Goal: Task Accomplishment & Management: Manage account settings

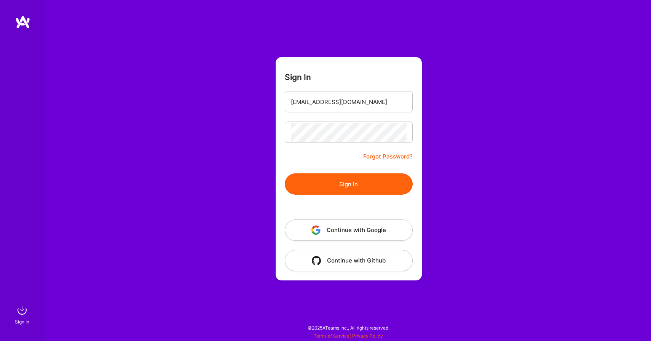
click at [312, 183] on button "Sign In" at bounding box center [349, 183] width 128 height 21
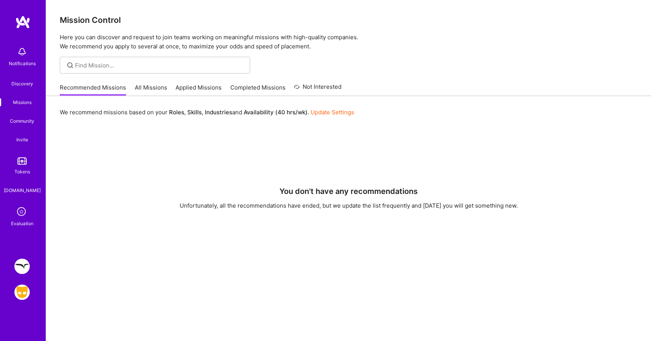
scroll to position [58, 0]
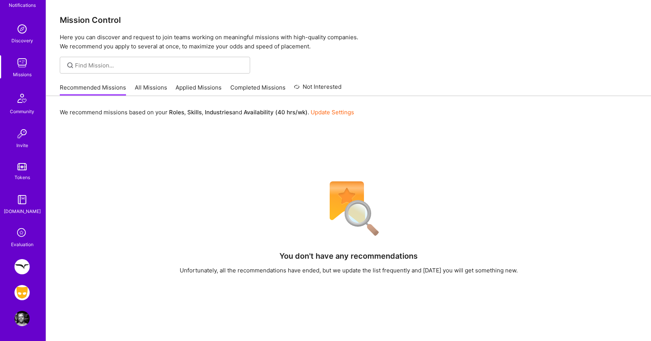
click at [23, 293] on img at bounding box center [21, 292] width 15 height 15
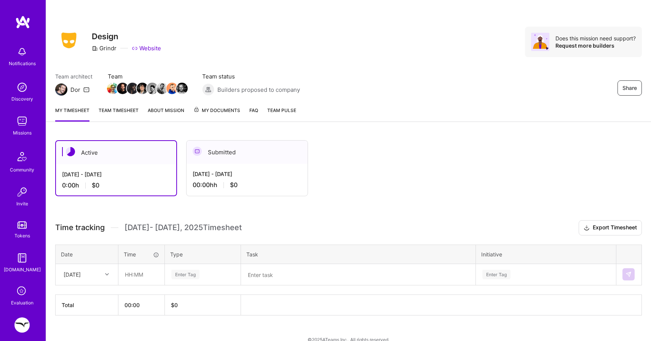
click at [129, 167] on div "[DATE] - [DATE] 0:00 h $0" at bounding box center [116, 179] width 120 height 31
click at [260, 172] on div "[DATE] - [DATE]" at bounding box center [247, 174] width 109 height 8
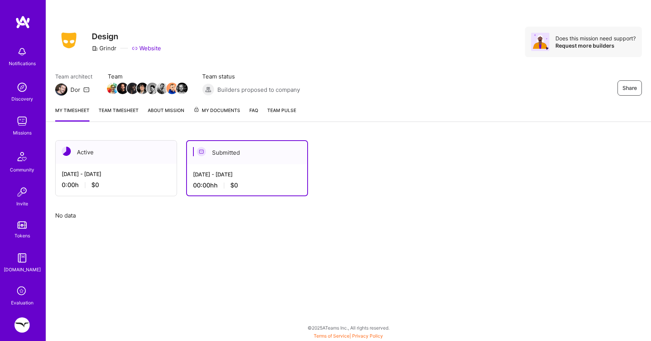
click at [116, 188] on div "0:00 h $0" at bounding box center [116, 185] width 109 height 8
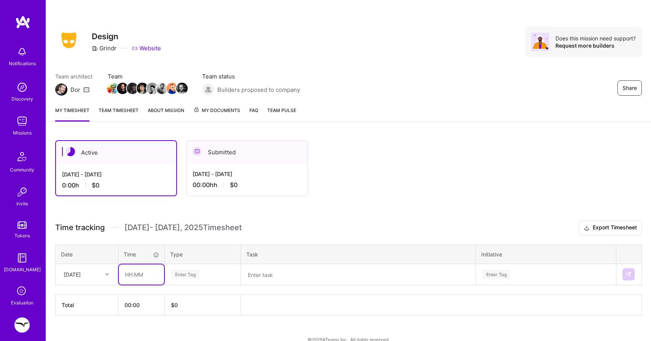
click at [147, 274] on input "text" at bounding box center [141, 274] width 45 height 20
type input "08:00"
click at [191, 274] on div "Time tracking [DATE] - [DATE] Timesheet Export Timesheet Date Time Type Task In…" at bounding box center [348, 267] width 586 height 95
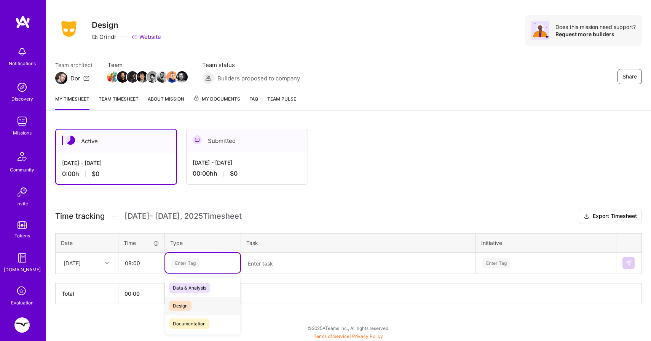
click at [183, 304] on span "Design" at bounding box center [180, 305] width 22 height 10
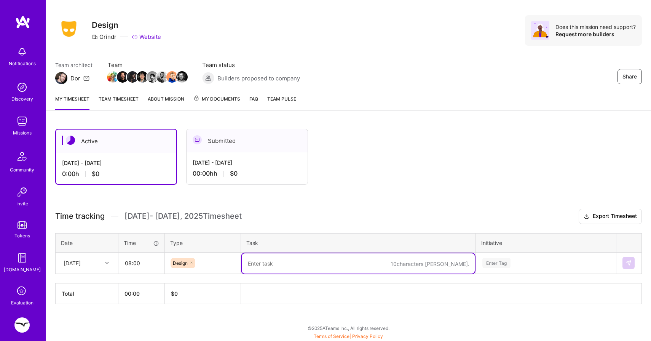
click at [270, 267] on textarea at bounding box center [358, 263] width 233 height 20
type textarea "p"
type textarea "onboarding day computer setup + meet with [PERSON_NAME]"
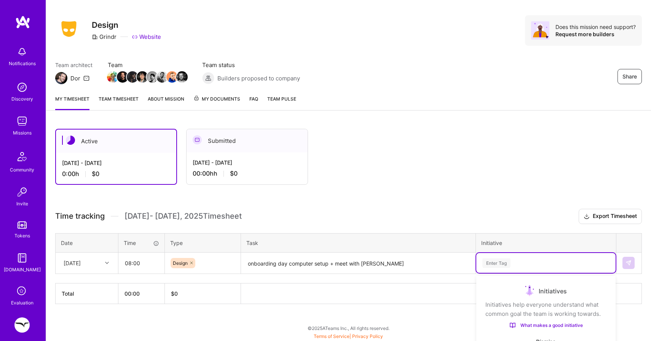
scroll to position [97, 0]
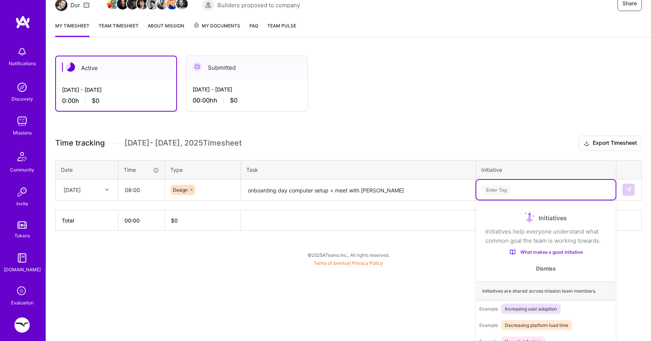
click at [503, 199] on div "option Woodwork focused, 1 of 30. 30 results available. Use Up and Down to choo…" at bounding box center [545, 190] width 139 height 20
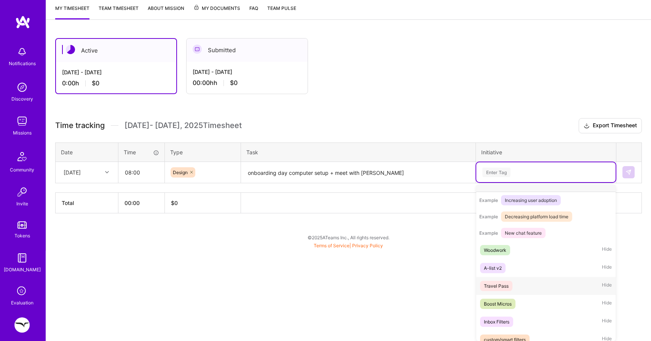
scroll to position [94, 0]
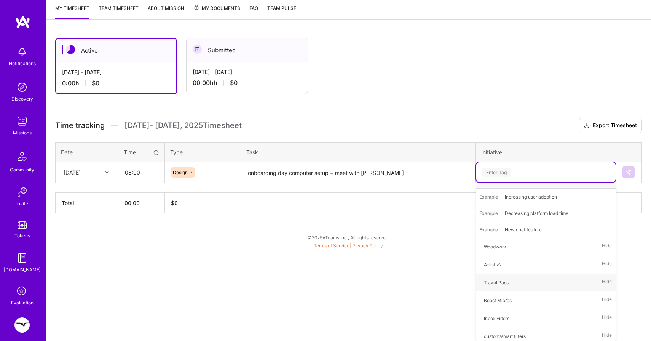
type input "p"
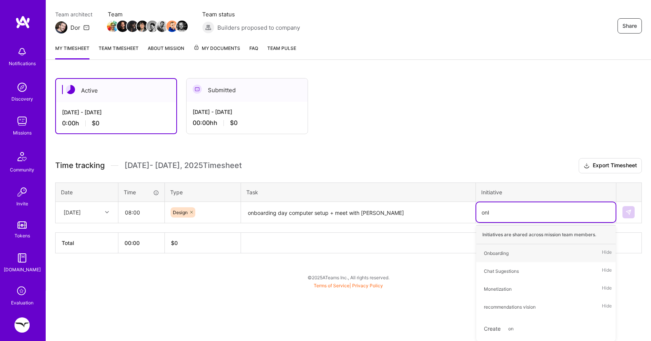
scroll to position [11, 0]
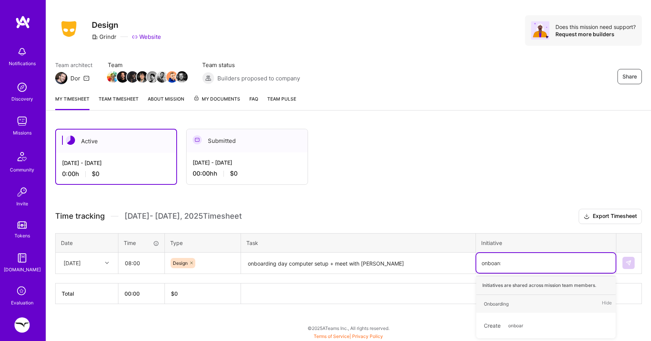
type input "onboarding"
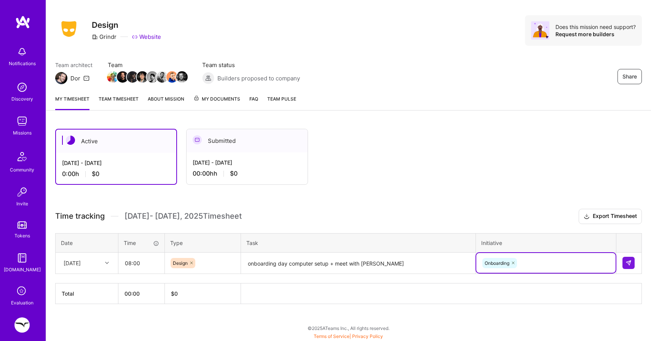
click at [190, 261] on icon at bounding box center [191, 262] width 5 height 5
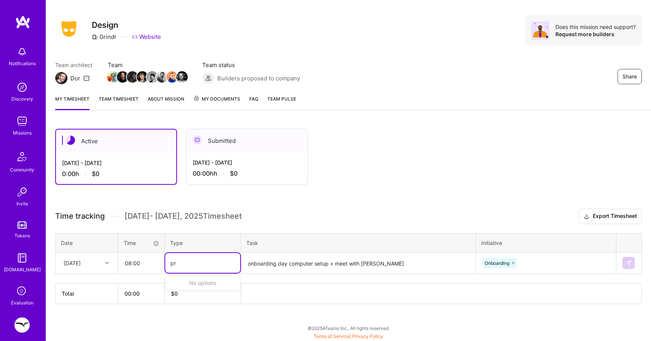
type input "p"
click at [182, 301] on span "Other" at bounding box center [178, 299] width 19 height 10
click at [629, 260] on img at bounding box center [628, 263] width 6 height 6
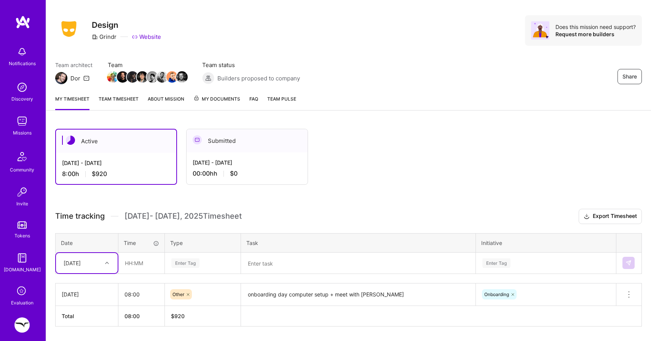
click at [90, 260] on div "Select is focused ,type to refine list, press Down to open the menu, [DATE]" at bounding box center [87, 263] width 62 height 20
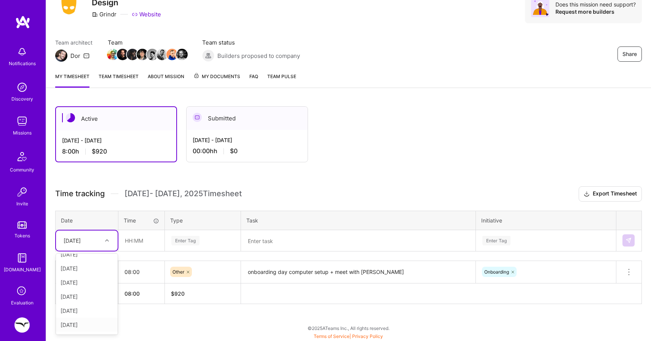
scroll to position [0, 0]
click at [86, 279] on div "[DATE]" at bounding box center [87, 276] width 62 height 14
click at [137, 240] on input "text" at bounding box center [141, 240] width 45 height 20
type input "08:00"
click at [186, 240] on div "Enter Tag" at bounding box center [185, 240] width 28 height 12
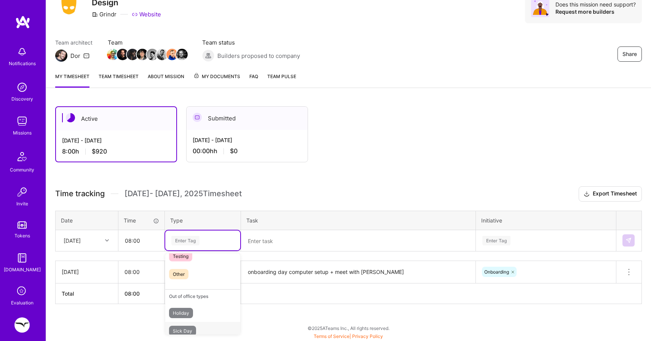
scroll to position [214, 0]
click at [182, 282] on span "Other" at bounding box center [178, 283] width 19 height 10
click at [264, 236] on textarea at bounding box center [358, 241] width 233 height 20
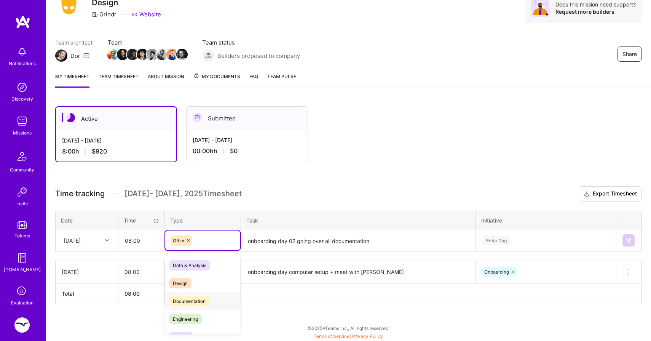
click at [186, 301] on span "Documentation" at bounding box center [189, 301] width 40 height 10
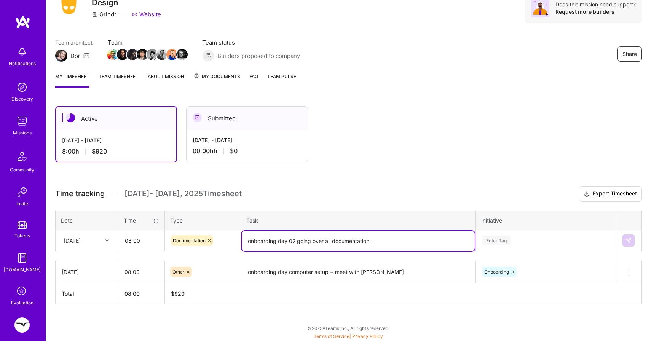
click at [382, 245] on textarea "onboarding day 02 going over all documentation" at bounding box center [358, 241] width 233 height 20
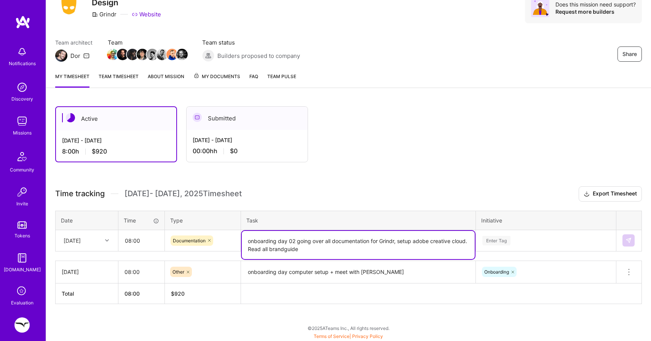
type textarea "onboarding day 02 going over all documentation for Grindr, setup adobe creative…"
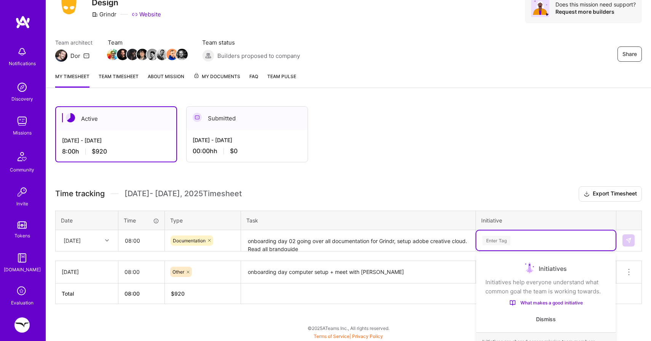
click at [506, 239] on div "option Onboarding, selected. option Woodwork focused, 1 of 30. 30 results avail…" at bounding box center [545, 240] width 139 height 20
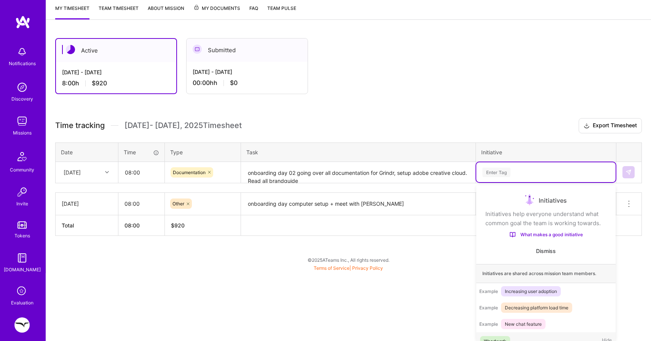
scroll to position [13, 0]
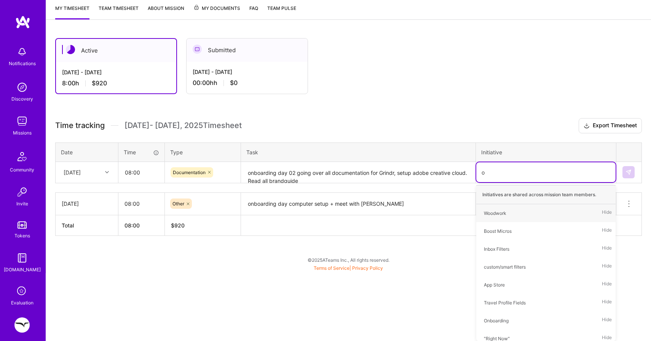
type input "on"
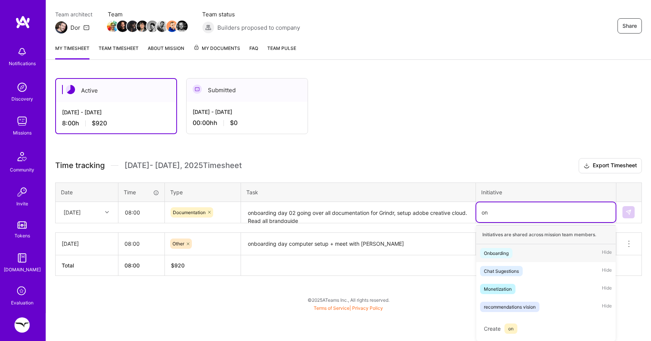
click at [499, 250] on div "Onboarding" at bounding box center [496, 253] width 25 height 8
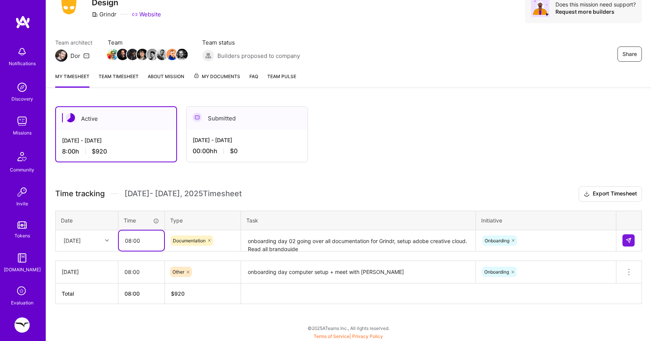
click at [129, 242] on input "08:00" at bounding box center [141, 240] width 45 height 20
type input "07:00"
click at [629, 236] on button at bounding box center [628, 240] width 12 height 12
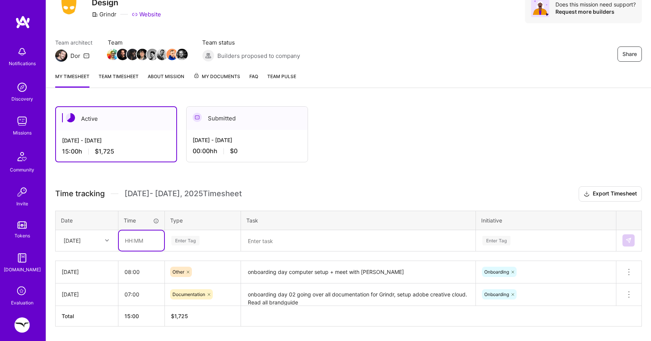
click at [137, 242] on input "text" at bounding box center [141, 240] width 45 height 20
type input "00:30"
click at [189, 234] on div "Enter Tag" at bounding box center [202, 240] width 75 height 20
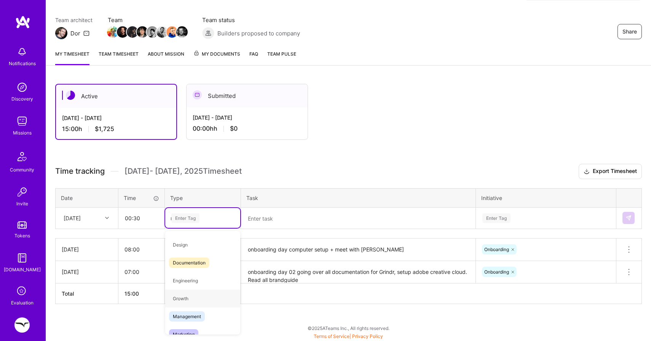
scroll to position [0, 0]
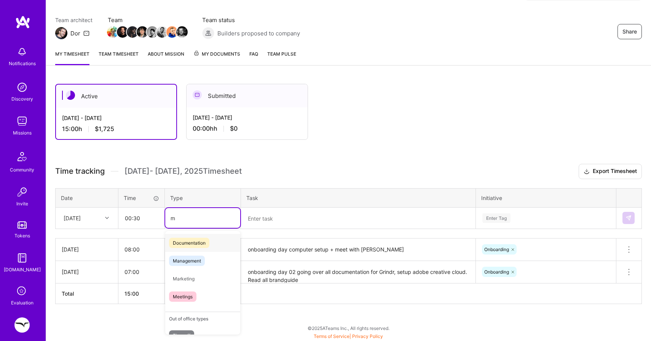
type input "me"
click at [185, 276] on span "Meetings" at bounding box center [182, 278] width 27 height 10
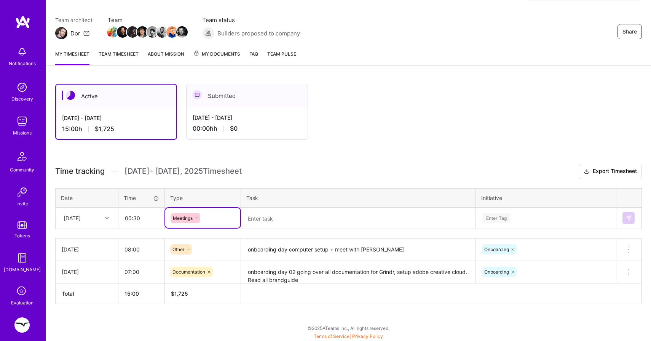
click at [276, 219] on textarea at bounding box center [358, 218] width 233 height 20
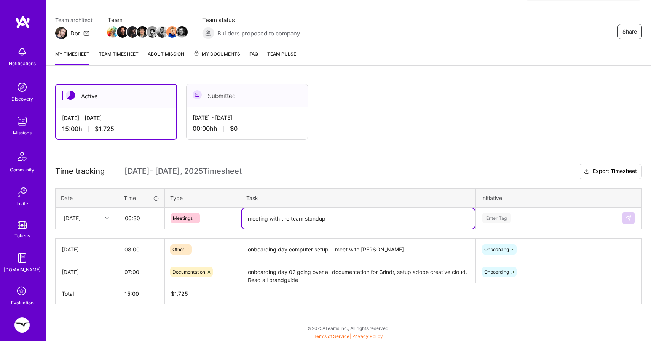
type textarea "meeting with the team standup"
click at [498, 217] on div "Enter Tag" at bounding box center [545, 218] width 139 height 20
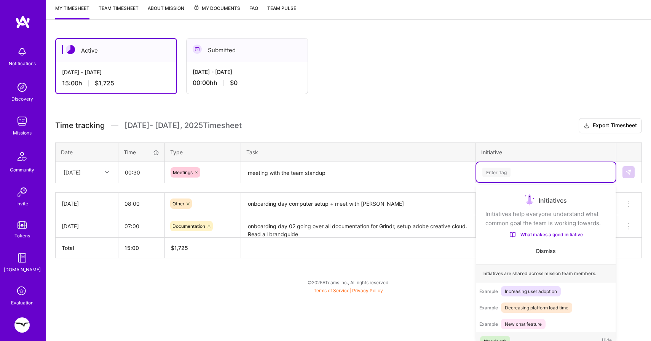
scroll to position [14, 0]
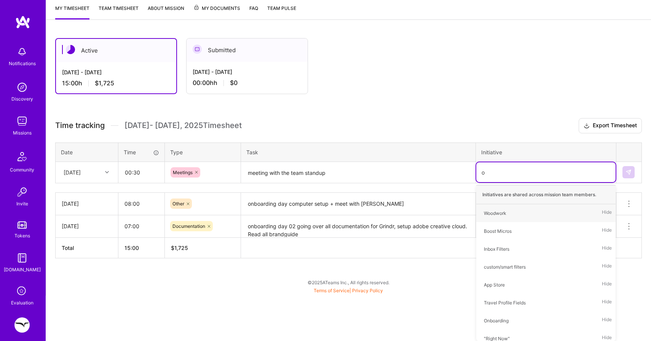
type input "on"
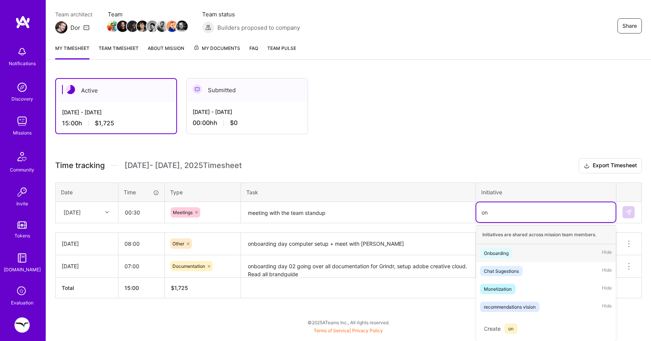
click at [497, 249] on div "Onboarding" at bounding box center [496, 253] width 25 height 8
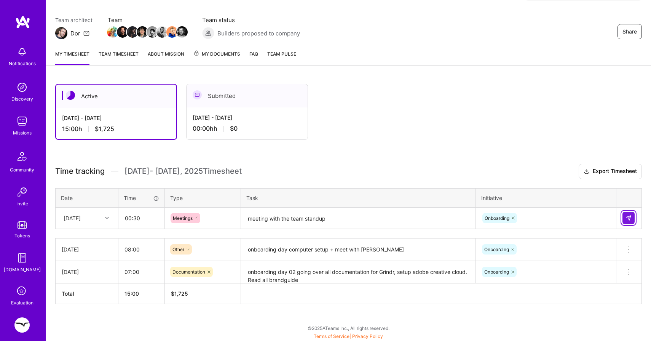
click at [626, 216] on img at bounding box center [628, 218] width 6 height 6
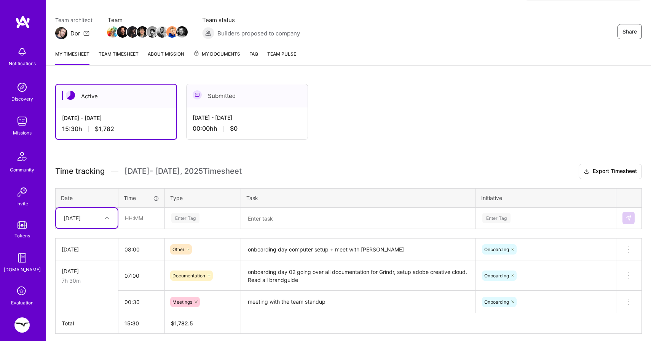
scroll to position [59, 0]
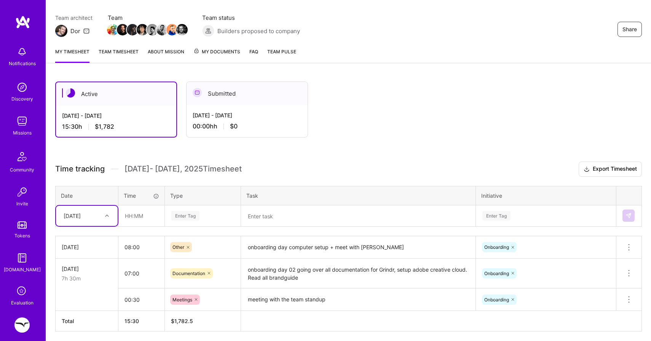
click at [310, 271] on textarea "onboarding day 02 going over all documentation for Grindr, setup adobe creative…" at bounding box center [358, 273] width 233 height 29
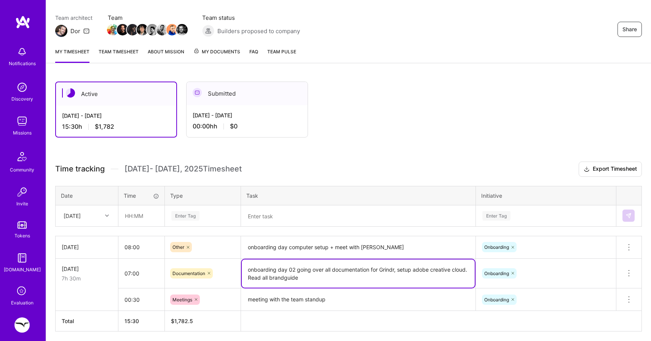
click at [310, 271] on textarea "onboarding day 02 going over all documentation for Grindr, setup adobe creative…" at bounding box center [358, 273] width 233 height 28
click at [631, 276] on icon at bounding box center [628, 272] width 9 height 9
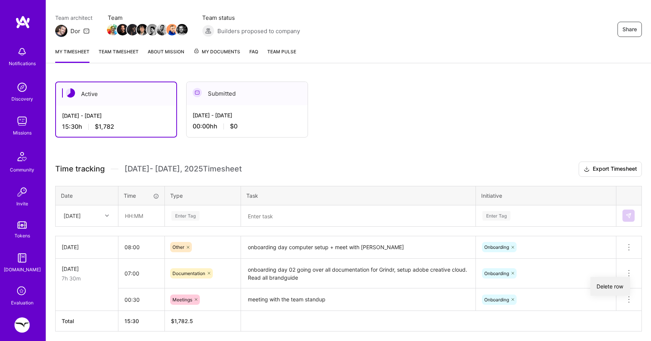
click at [615, 288] on button "Delete row" at bounding box center [610, 286] width 40 height 19
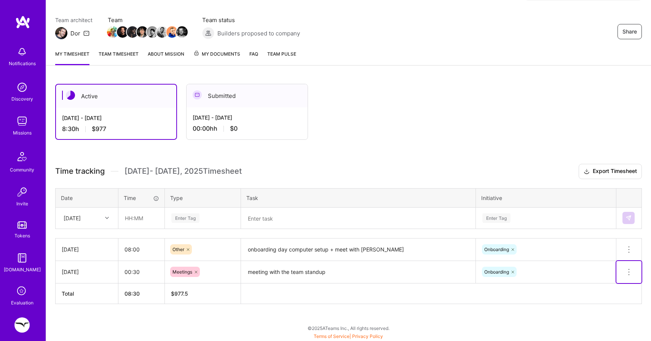
click at [627, 271] on icon at bounding box center [628, 271] width 9 height 9
click at [600, 282] on button "Delete row" at bounding box center [610, 285] width 40 height 19
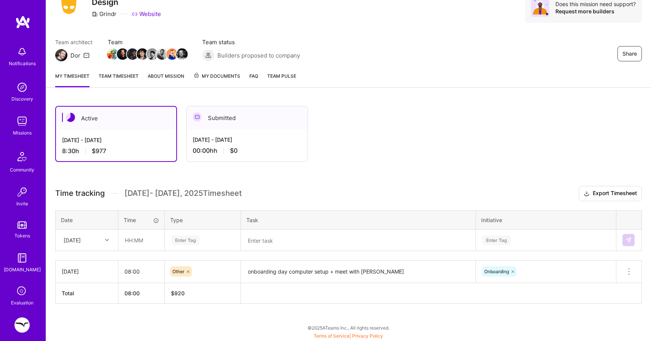
scroll to position [34, 0]
click at [112, 238] on div at bounding box center [108, 240] width 12 height 10
click at [86, 300] on div "[DATE]" at bounding box center [87, 299] width 62 height 14
click at [134, 243] on input "text" at bounding box center [141, 240] width 45 height 20
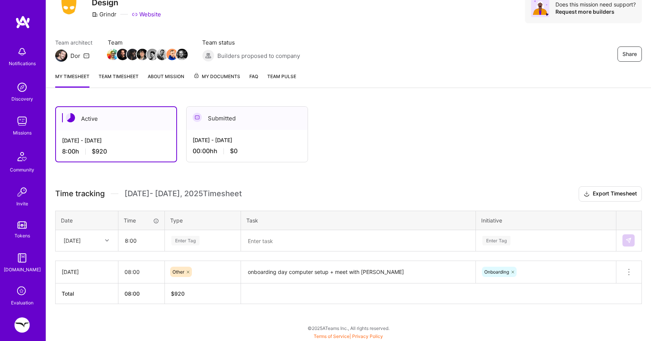
type input "08:00"
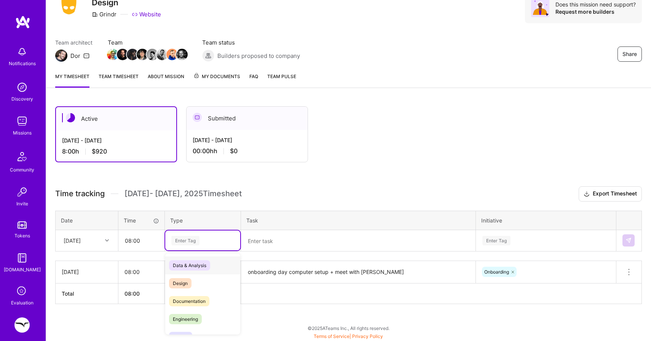
click at [189, 243] on div "Enter Tag" at bounding box center [185, 240] width 28 height 12
click at [185, 293] on span "Documentation" at bounding box center [189, 291] width 40 height 10
click at [209, 241] on icon at bounding box center [209, 240] width 2 height 2
click at [197, 240] on div "Enter Tag" at bounding box center [185, 240] width 28 height 12
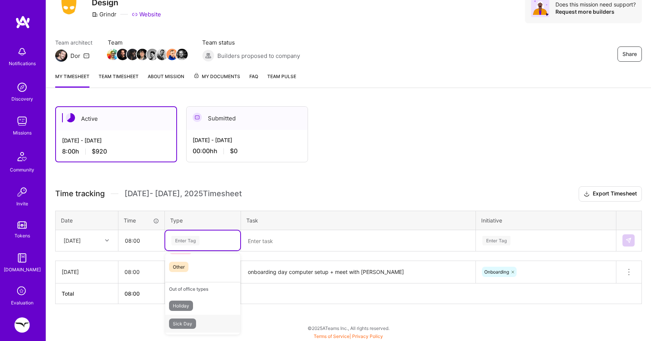
scroll to position [215, 0]
click at [183, 277] on span "Other" at bounding box center [178, 282] width 19 height 10
click at [265, 238] on textarea at bounding box center [358, 241] width 233 height 20
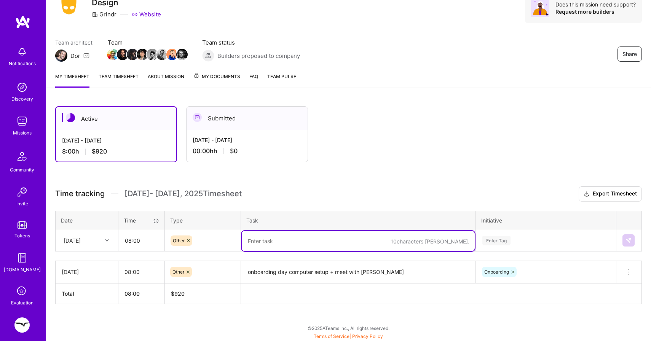
paste textarea "onboarding day 02 going over all documentation for Grindr, setup adobe creative…"
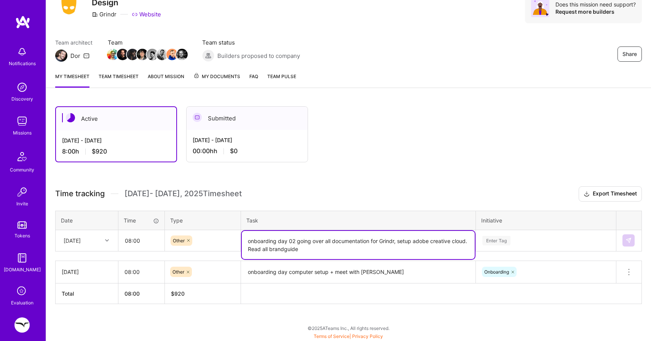
type textarea "onboarding day 02 going over all documentation for Grindr, setup adobe creative…"
click at [502, 243] on div "Enter Tag" at bounding box center [545, 240] width 139 height 20
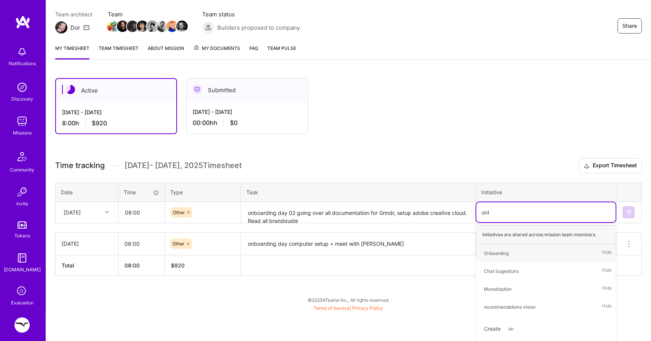
scroll to position [34, 0]
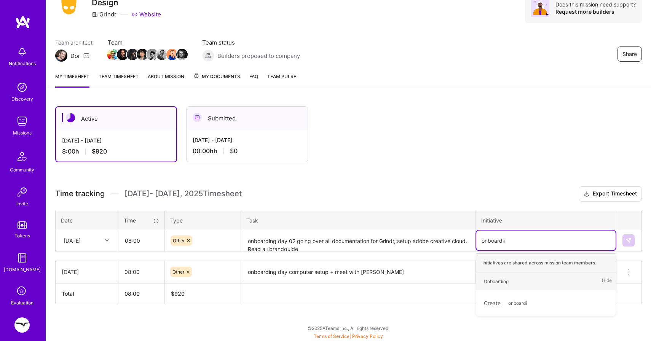
type input "onboarding"
click at [529, 281] on div "Onboarding Hide" at bounding box center [545, 281] width 139 height 18
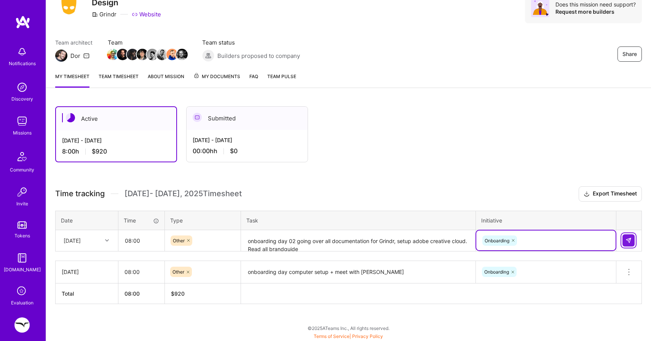
click at [627, 237] on img at bounding box center [628, 240] width 6 height 6
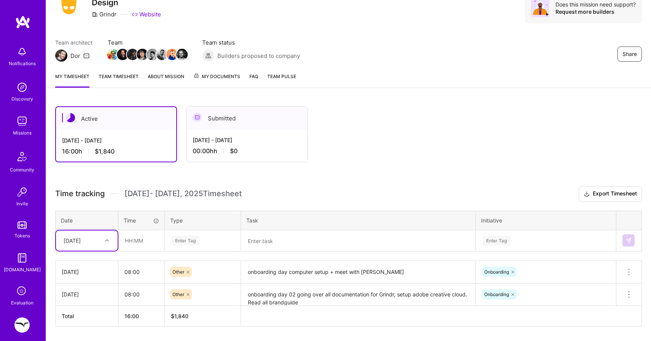
click at [331, 270] on textarea "onboarding day computer setup + meet with [PERSON_NAME]" at bounding box center [358, 271] width 233 height 21
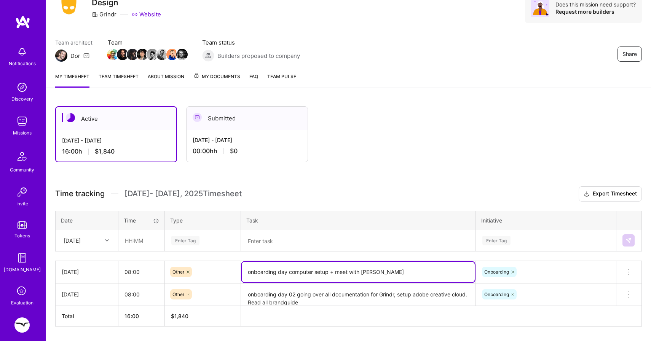
click at [331, 270] on textarea "onboarding day computer setup + meet with [PERSON_NAME]" at bounding box center [358, 271] width 233 height 21
click at [624, 266] on button at bounding box center [628, 272] width 25 height 22
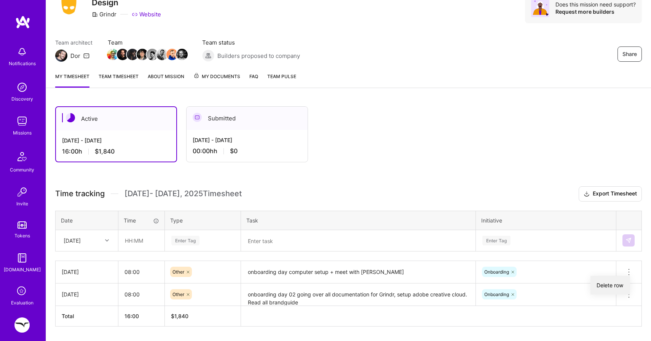
click at [600, 285] on button "Delete row" at bounding box center [610, 285] width 40 height 19
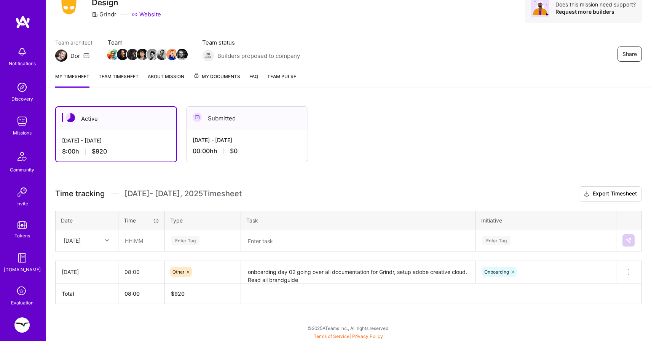
click at [102, 240] on div at bounding box center [108, 240] width 12 height 10
click at [84, 310] on div "[DATE]" at bounding box center [87, 312] width 62 height 14
click at [135, 242] on input "text" at bounding box center [141, 240] width 45 height 20
type input "07:00"
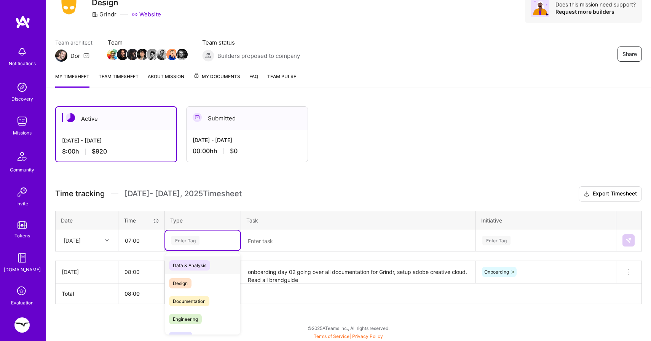
click at [189, 242] on div "Enter Tag" at bounding box center [185, 240] width 28 height 12
click at [183, 298] on span "Documentation" at bounding box center [189, 301] width 40 height 10
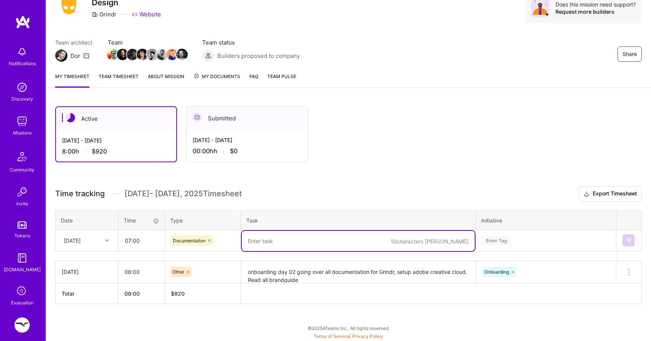
click at [261, 244] on textarea at bounding box center [358, 241] width 233 height 20
paste textarea "onboarding day computer setup + meet with [PERSON_NAME]"
click at [365, 239] on textarea "onboarding day computer setup + meet with [PERSON_NAME]" at bounding box center [358, 241] width 233 height 20
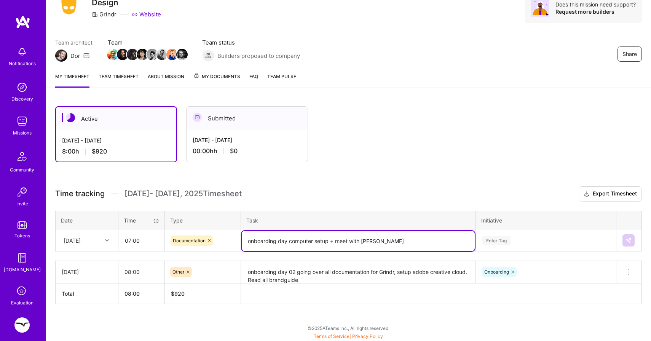
type textarea "onboarding day computer setup + meet with [PERSON_NAME]"
click at [340, 280] on textarea "onboarding day 02 going over all documentation for Grindr, setup adobe creative…" at bounding box center [358, 271] width 233 height 21
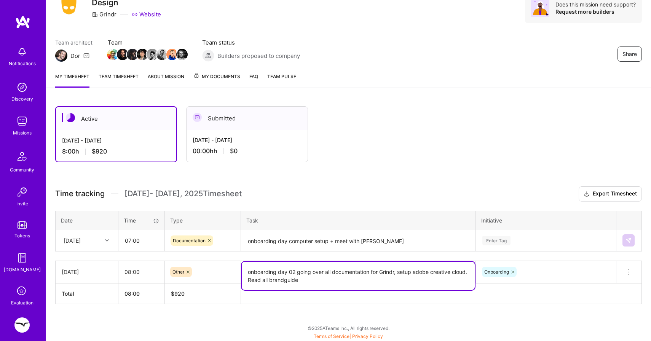
click at [340, 280] on textarea "onboarding day 02 going over all documentation for Grindr, setup adobe creative…" at bounding box center [358, 275] width 233 height 28
click at [497, 238] on div "Enter Tag" at bounding box center [545, 240] width 139 height 20
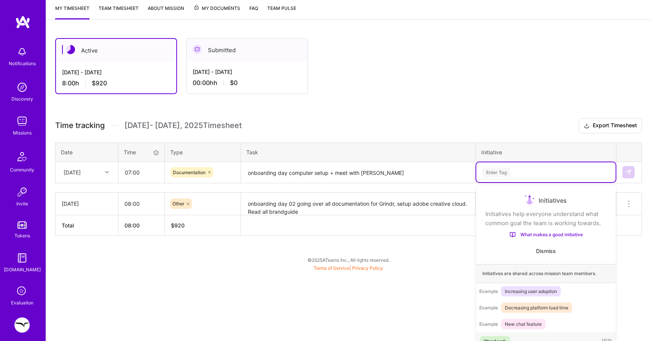
scroll to position [14, 0]
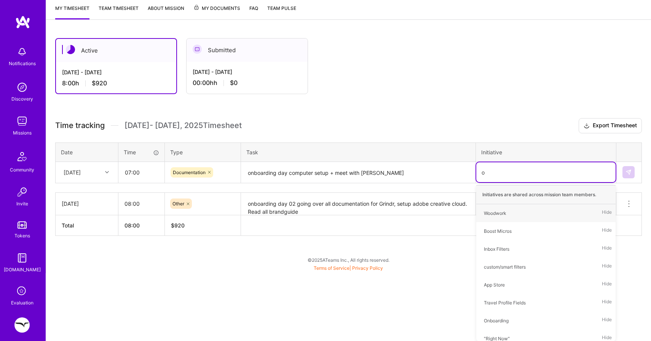
type input "on"
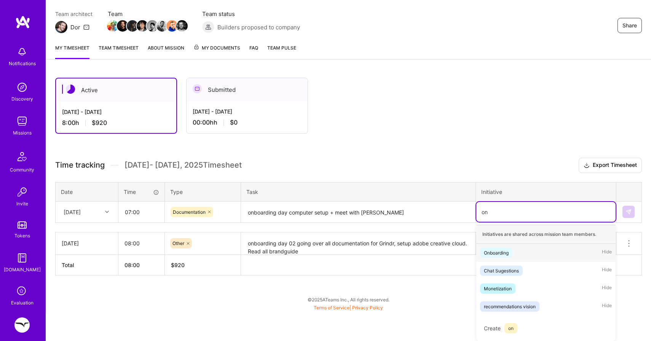
scroll to position [62, 0]
click at [495, 258] on div "Onboarding Hide" at bounding box center [545, 253] width 139 height 18
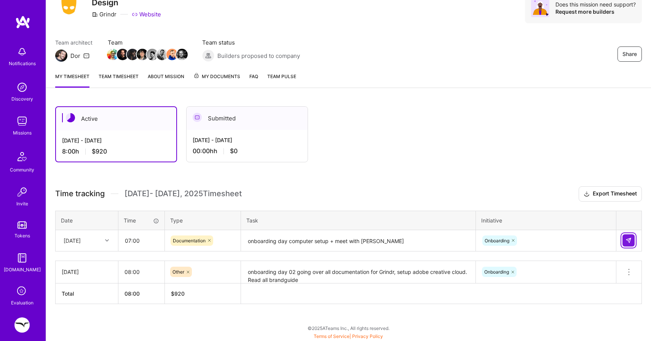
click at [627, 241] on img at bounding box center [628, 240] width 6 height 6
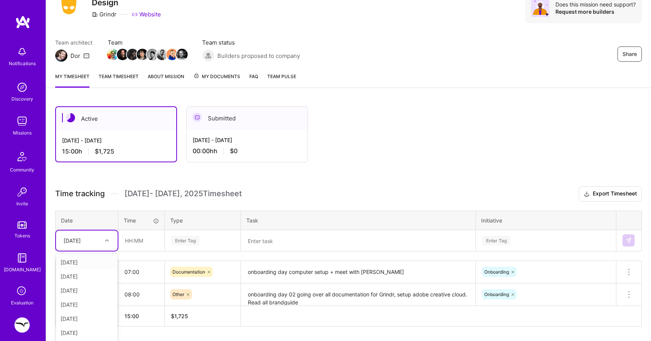
scroll to position [56, 0]
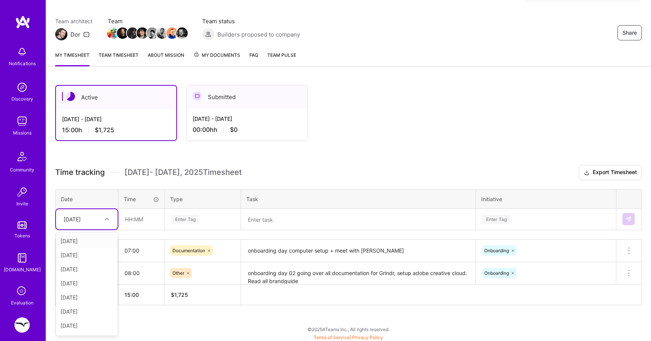
click at [102, 229] on div "option [DATE], selected. option [DATE] focused, 1 of 9. 8 results available. Us…" at bounding box center [87, 219] width 62 height 20
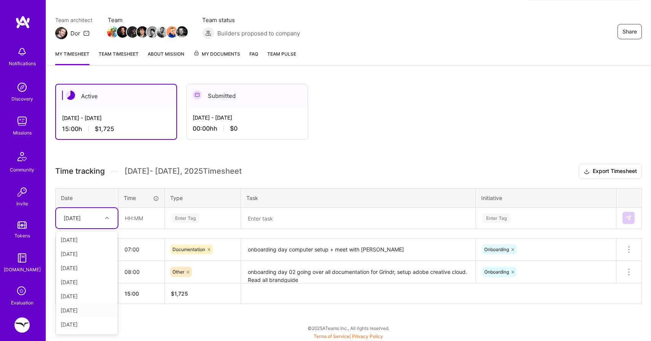
scroll to position [13, 0]
click at [136, 220] on input "text" at bounding box center [141, 218] width 45 height 20
type input "00:30"
click at [190, 208] on div "Enter Tag" at bounding box center [202, 218] width 75 height 20
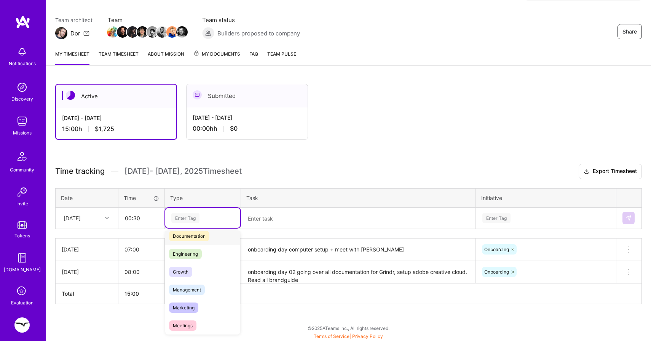
scroll to position [54, 0]
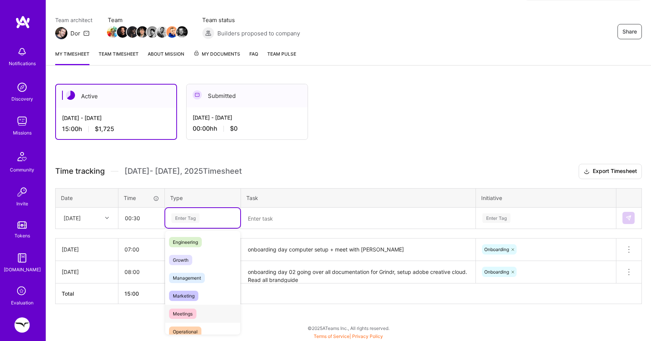
click at [178, 317] on span "Meetings" at bounding box center [182, 313] width 27 height 10
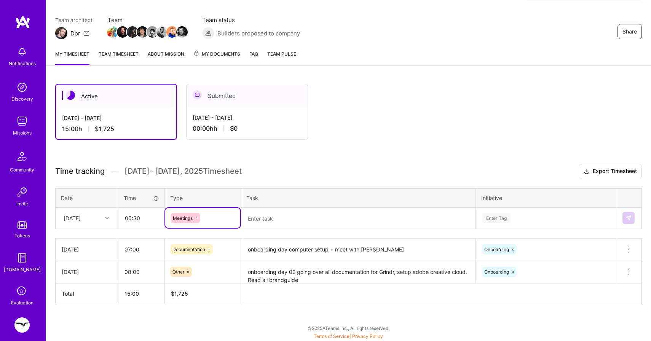
click at [253, 222] on textarea at bounding box center [358, 218] width 233 height 20
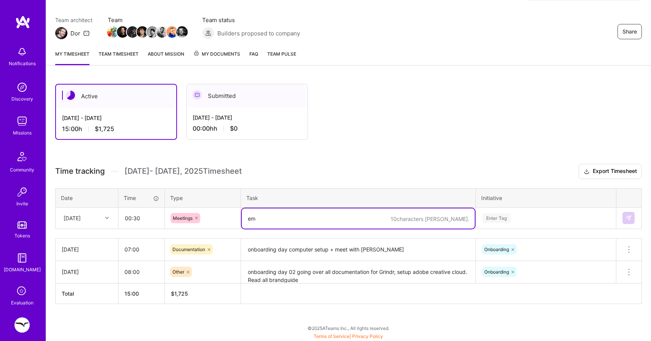
type textarea "e"
type textarea "meeting with the team"
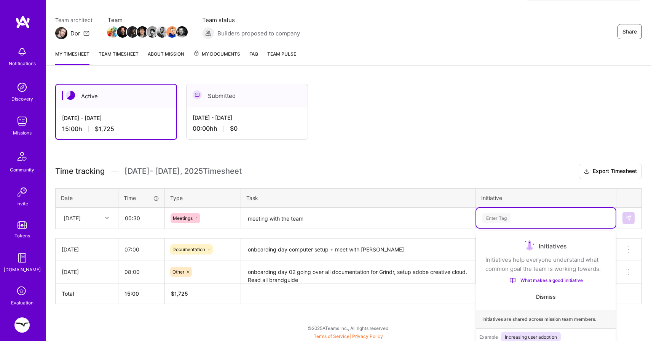
click at [507, 219] on div "option Onboarding, selected. option Woodwork focused, 1 of 30. 30 results avail…" at bounding box center [545, 218] width 139 height 20
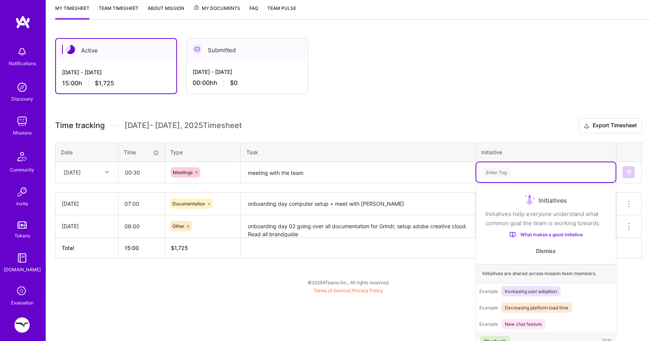
scroll to position [14, 0]
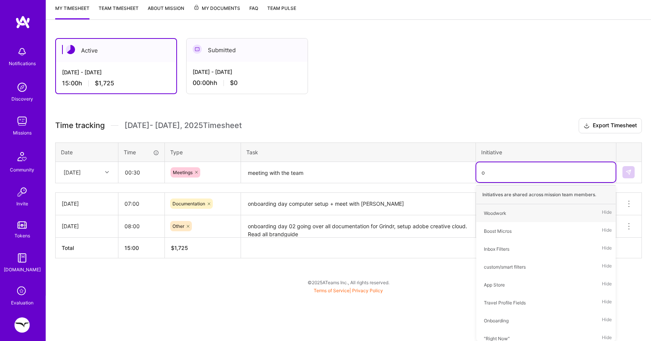
type input "on"
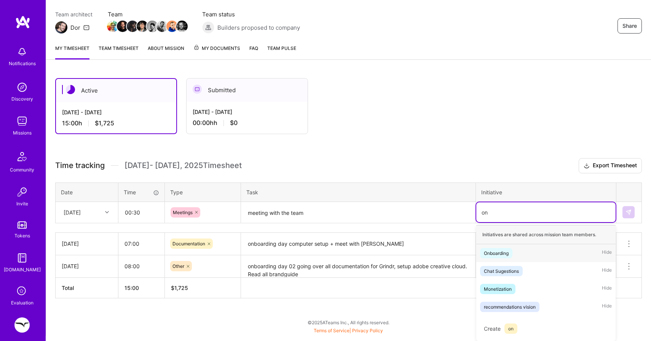
click at [495, 248] on span "Onboarding" at bounding box center [496, 253] width 32 height 10
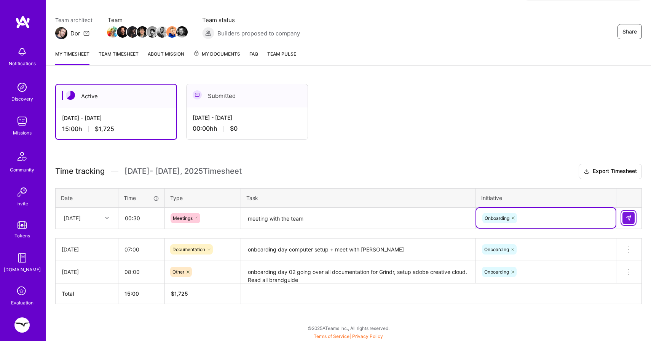
click at [626, 221] on button at bounding box center [628, 218] width 12 height 12
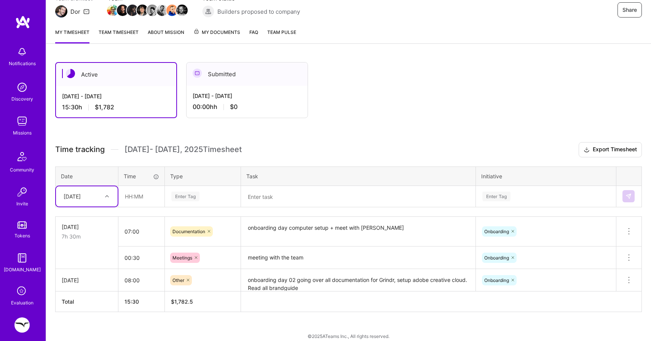
scroll to position [78, 0]
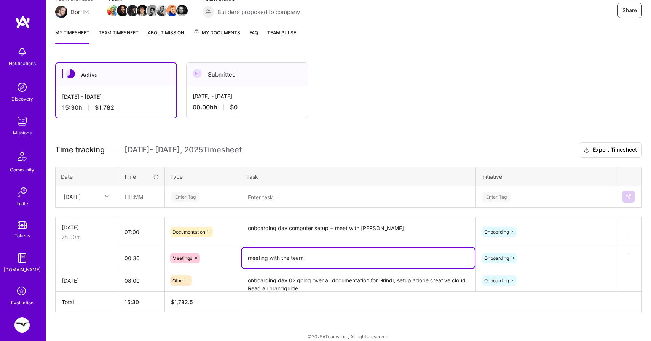
click at [283, 256] on textarea "meeting with the team" at bounding box center [358, 257] width 233 height 21
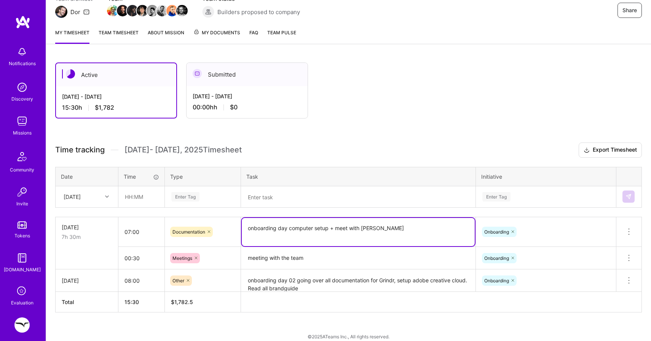
click at [295, 228] on textarea "onboarding day computer setup + meet with [PERSON_NAME]" at bounding box center [358, 232] width 233 height 28
click at [282, 278] on textarea "onboarding day 02 going over all documentation for Grindr, setup adobe creative…" at bounding box center [358, 280] width 233 height 21
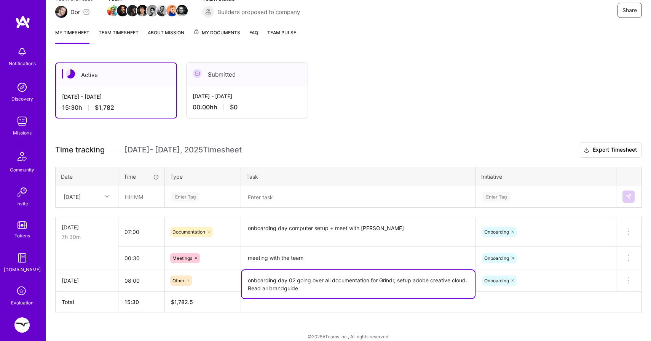
click at [282, 278] on textarea "onboarding day 02 going over all documentation for Grindr, setup adobe creative…" at bounding box center [358, 284] width 233 height 28
click at [377, 226] on textarea "onboarding day computer setup + meet with [PERSON_NAME]" at bounding box center [358, 232] width 233 height 29
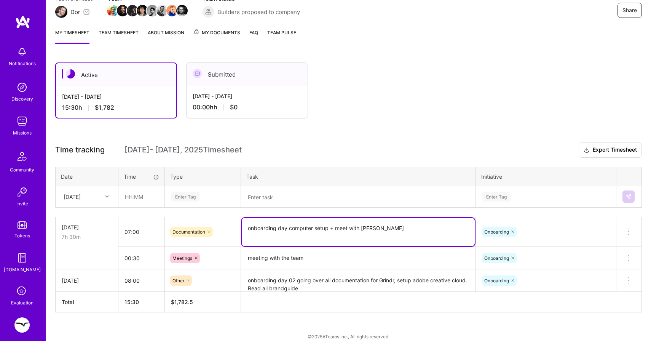
paste textarea "onboarding day 02 going over all documentation for Grindr, setup adobe creative…"
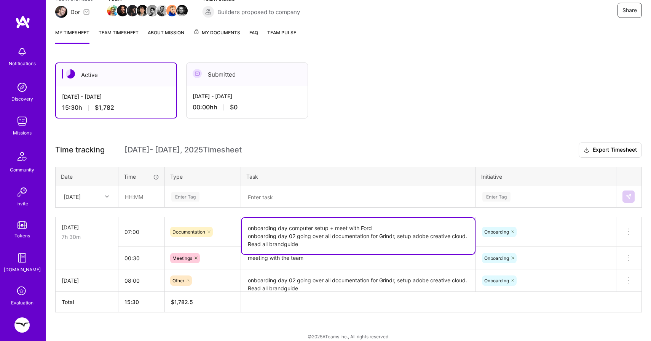
click at [374, 225] on textarea "onboarding day computer setup + meet with Ford onboarding day 02 going over all…" at bounding box center [358, 236] width 233 height 36
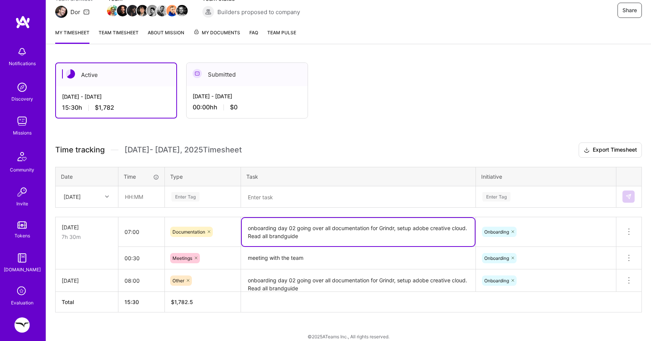
type textarea "onboarding day 02 going over all documentation for Grindr, setup adobe creative…"
click at [347, 280] on textarea "onboarding day 02 going over all documentation for Grindr, setup adobe creative…" at bounding box center [358, 280] width 233 height 21
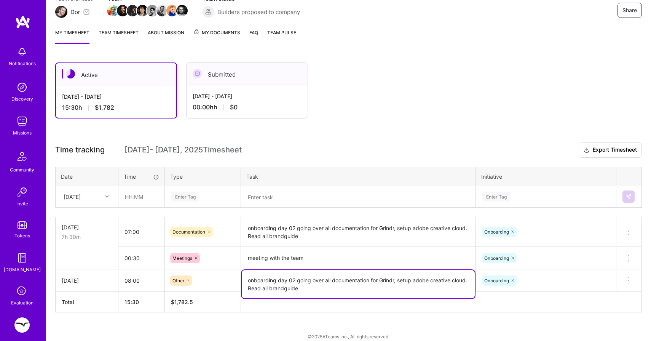
click at [347, 280] on textarea "onboarding day 02 going over all documentation for Grindr, setup adobe creative…" at bounding box center [358, 284] width 233 height 28
paste textarea "computer setup + meet with [PERSON_NAME]"
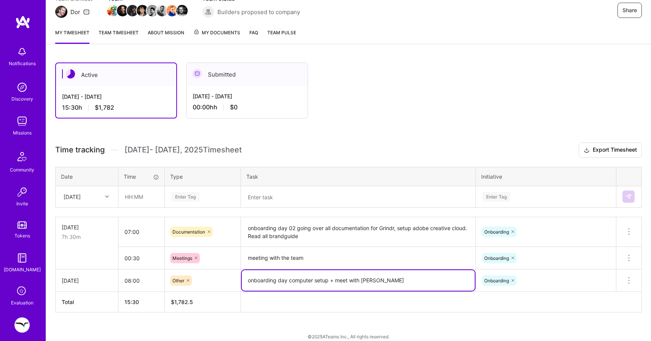
type textarea "onboarding day computer setup + meet with [PERSON_NAME]"
click at [337, 303] on th at bounding box center [441, 301] width 401 height 21
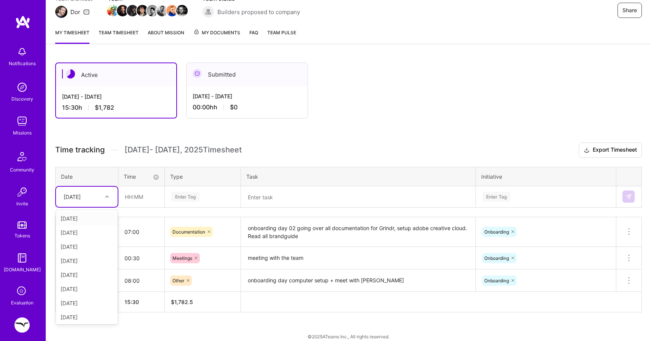
click at [81, 193] on div "[DATE]" at bounding box center [72, 197] width 17 height 8
click at [82, 320] on div "[DATE]" at bounding box center [87, 315] width 62 height 14
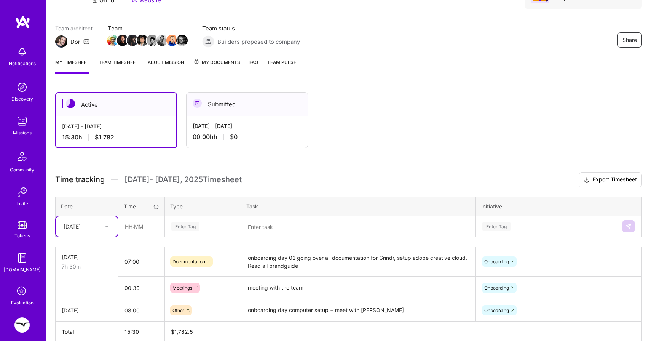
scroll to position [42, 0]
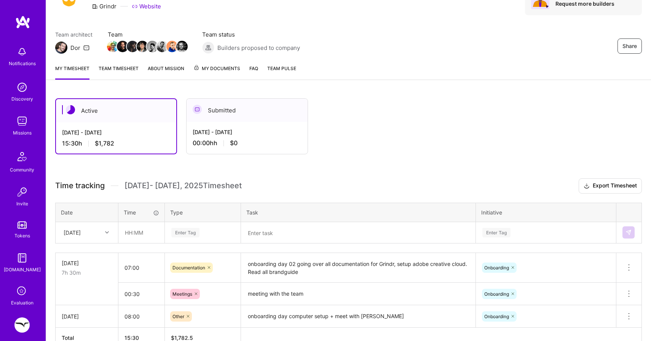
click at [27, 63] on div "Notifications" at bounding box center [22, 63] width 27 height 8
click at [303, 100] on div "Notifications Discovery Missions Community Invite Tokens [DOMAIN_NAME] Evaluati…" at bounding box center [325, 169] width 651 height 423
click at [270, 68] on span "Team Pulse" at bounding box center [281, 68] width 29 height 6
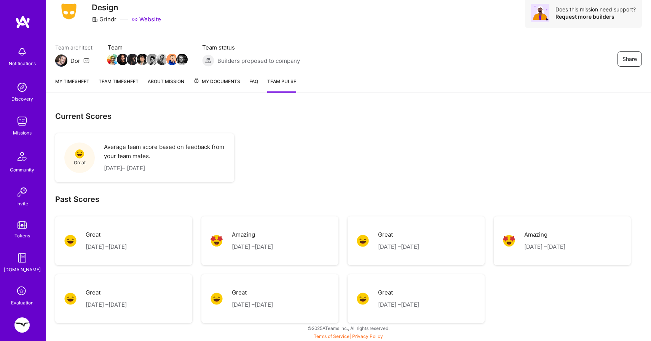
scroll to position [29, 0]
click at [384, 244] on p "[DATE] – [DATE]" at bounding box center [398, 246] width 41 height 9
click at [256, 78] on link "FAQ" at bounding box center [253, 84] width 9 height 15
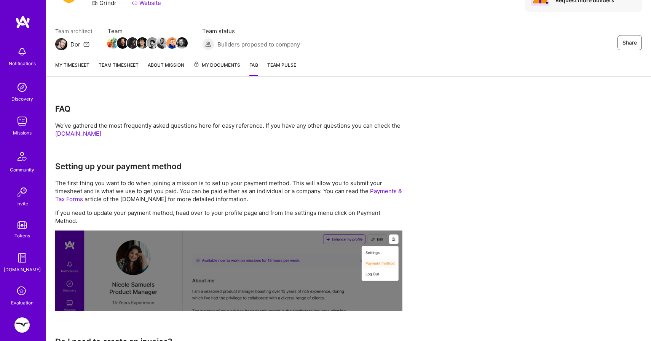
scroll to position [32, 0]
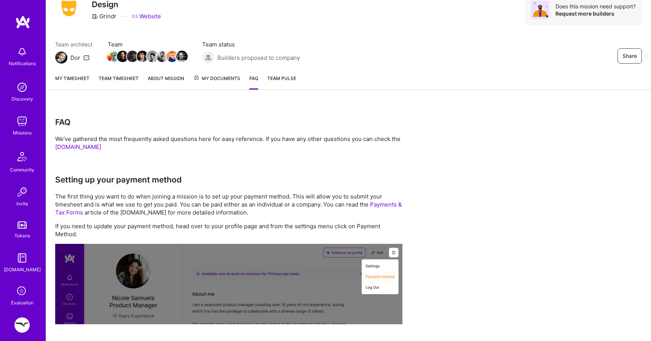
click at [226, 84] on link "My Documents" at bounding box center [216, 81] width 47 height 15
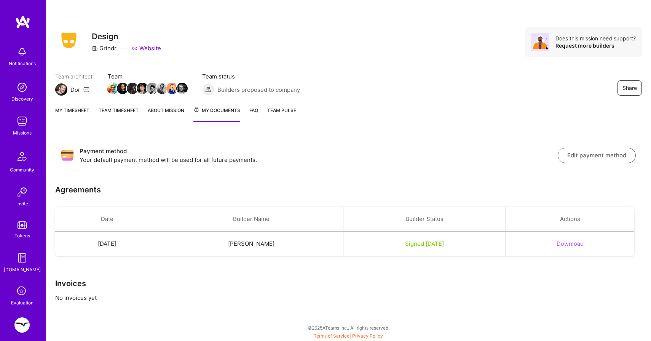
click at [172, 108] on link "About Mission" at bounding box center [166, 114] width 37 height 16
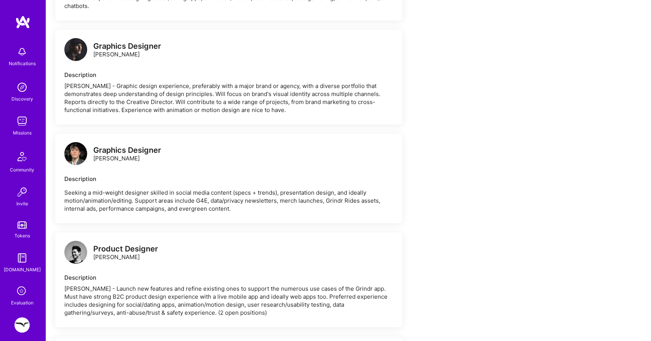
scroll to position [449, 0]
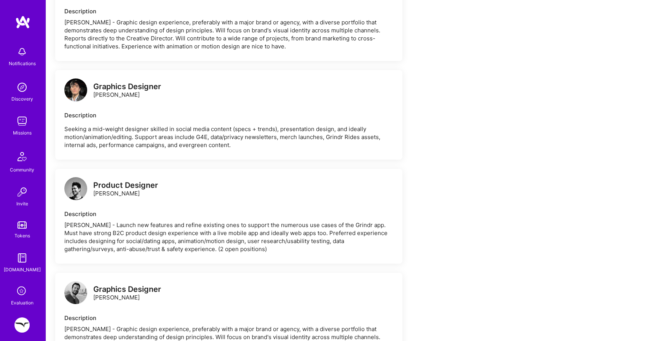
click at [129, 184] on div "Product Designer" at bounding box center [125, 185] width 65 height 8
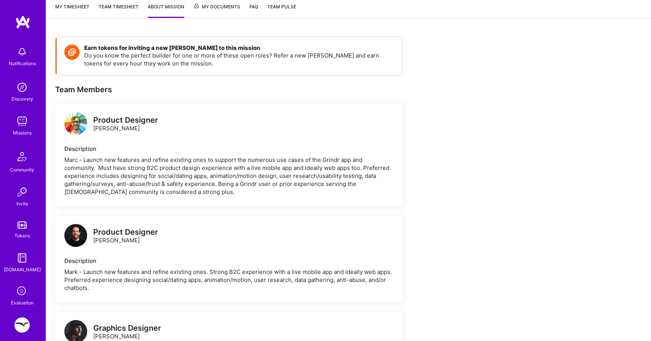
scroll to position [0, 0]
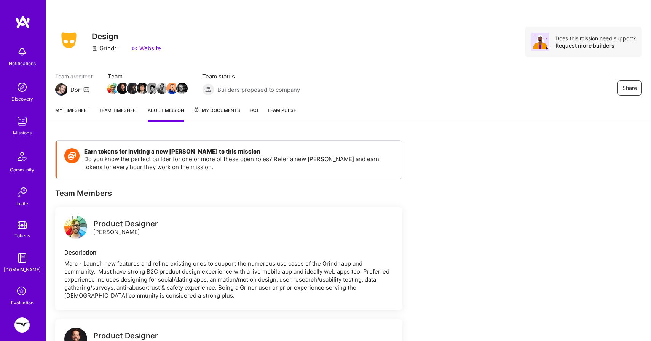
click at [75, 108] on link "My timesheet" at bounding box center [72, 113] width 34 height 15
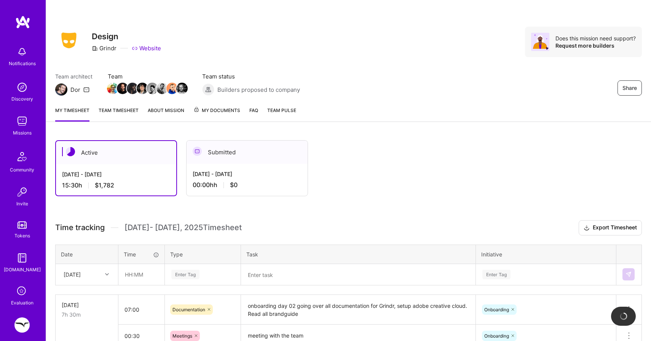
click at [20, 30] on div "Notifications Discovery Missions Community Invite Tokens [DOMAIN_NAME] Evaluati…" at bounding box center [23, 160] width 46 height 291
click at [20, 23] on img at bounding box center [22, 22] width 15 height 14
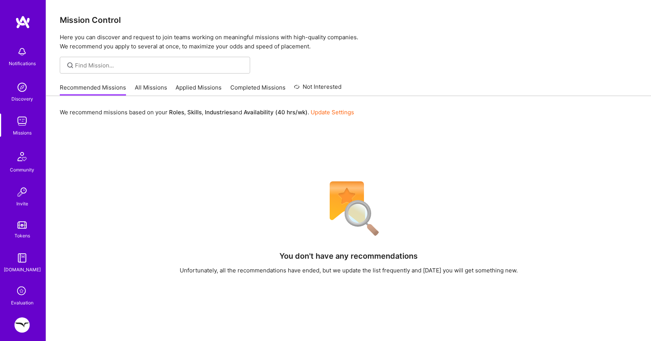
click at [151, 91] on link "All Missions" at bounding box center [151, 89] width 32 height 13
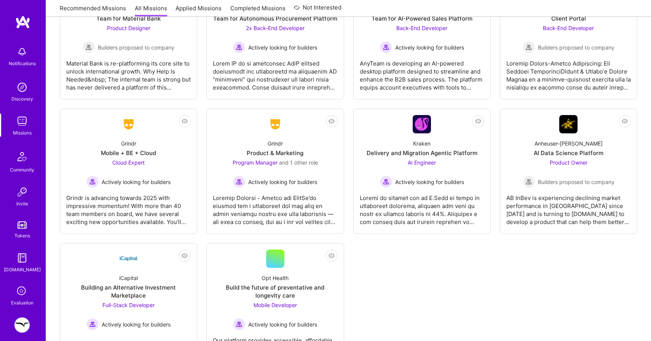
scroll to position [1612, 0]
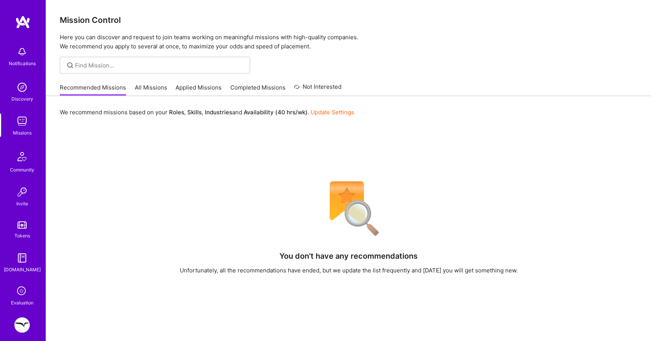
scroll to position [54, 0]
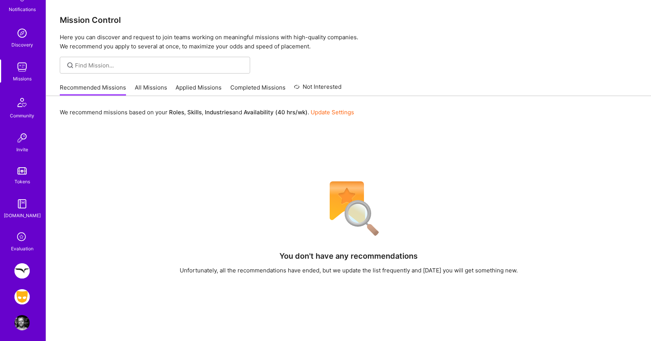
click at [24, 269] on img at bounding box center [21, 270] width 15 height 15
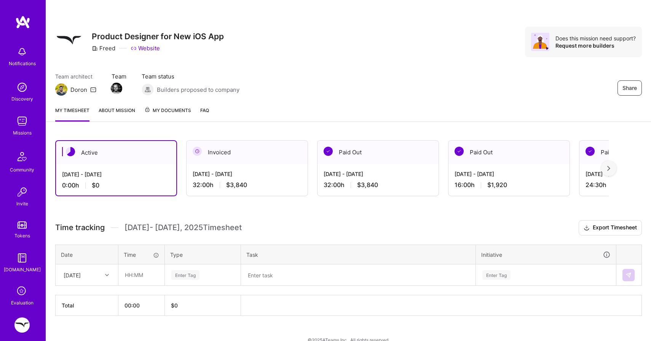
click at [201, 176] on div "[DATE] - [DATE]" at bounding box center [247, 174] width 109 height 8
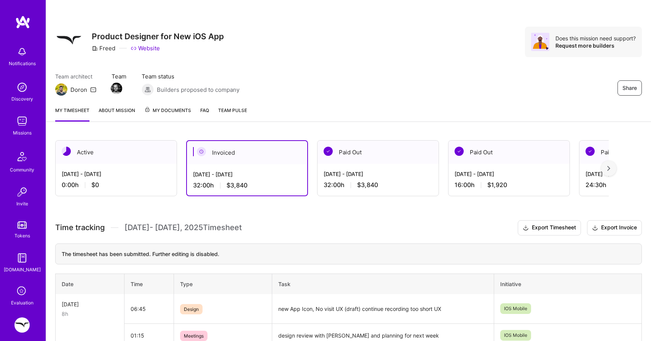
click at [153, 174] on div "[DATE] - [DATE]" at bounding box center [116, 174] width 109 height 8
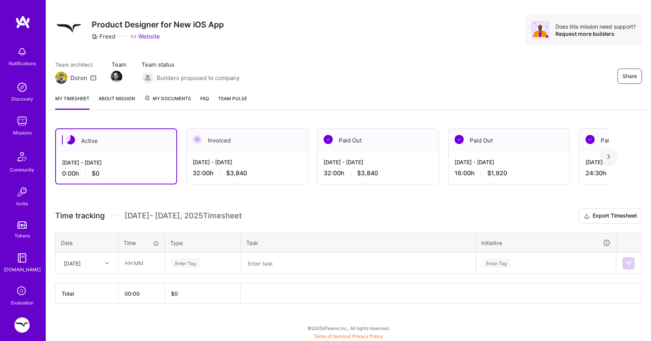
scroll to position [12, 0]
click at [99, 263] on div "[DATE]" at bounding box center [81, 262] width 42 height 13
click at [91, 283] on div "[DATE]" at bounding box center [87, 284] width 62 height 14
click at [99, 269] on div "[DATE]" at bounding box center [87, 263] width 62 height 20
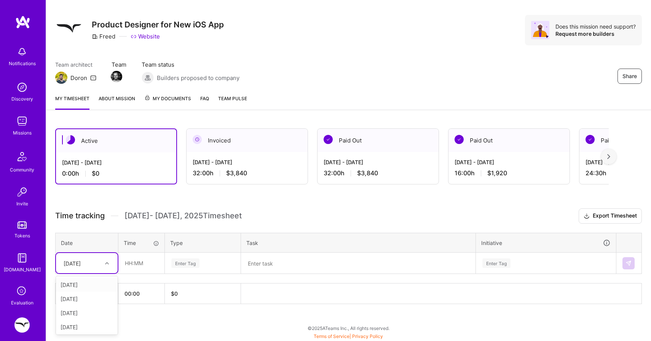
click at [91, 286] on div "[DATE]" at bounding box center [87, 284] width 62 height 14
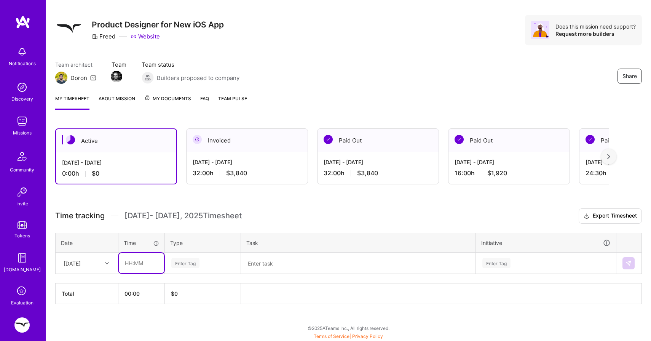
click at [140, 258] on input "text" at bounding box center [141, 263] width 45 height 20
click at [132, 260] on input "text" at bounding box center [141, 263] width 45 height 20
type input "08:00"
click at [191, 260] on div "Enter Tag" at bounding box center [185, 263] width 28 height 12
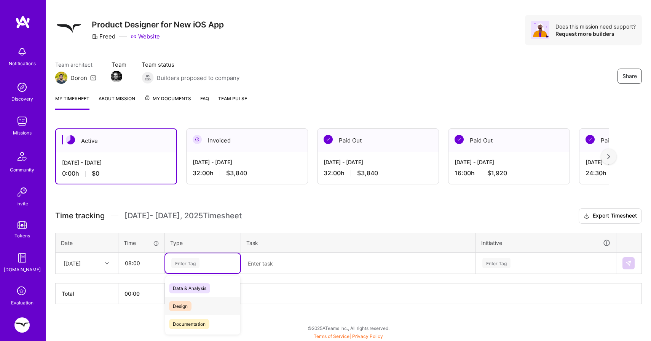
click at [185, 306] on span "Design" at bounding box center [180, 306] width 22 height 10
click at [271, 258] on textarea at bounding box center [358, 263] width 233 height 20
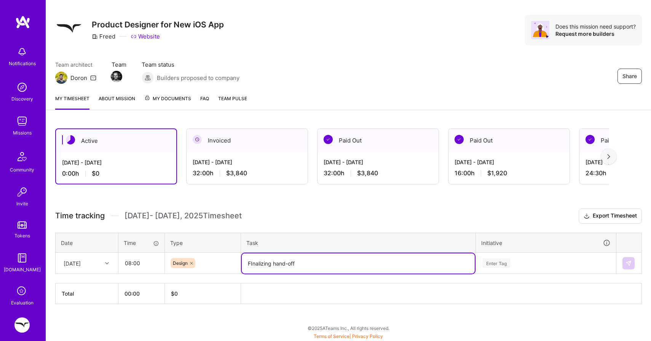
click at [260, 263] on textarea "FInalizing hand-off" at bounding box center [358, 263] width 233 height 20
click at [328, 259] on textarea "Finalizing hand-off" at bounding box center [358, 263] width 233 height 20
drag, startPoint x: 302, startPoint y: 262, endPoint x: 242, endPoint y: 261, distance: 59.4
click at [242, 261] on textarea "Finalizing hand-off +" at bounding box center [358, 263] width 233 height 20
type textarea "Hand-off doc, meeting for hand-off, clean up design files for hand-off,"
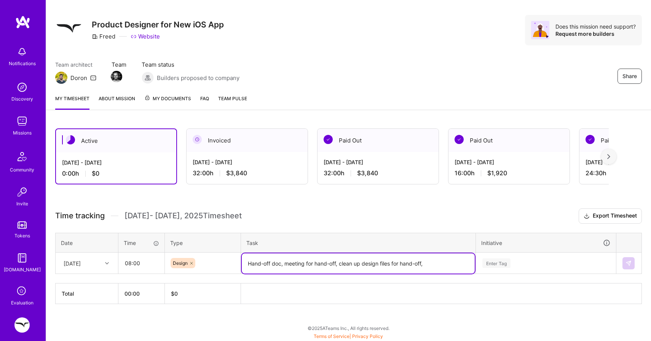
click at [99, 266] on div "[DATE]" at bounding box center [81, 262] width 42 height 13
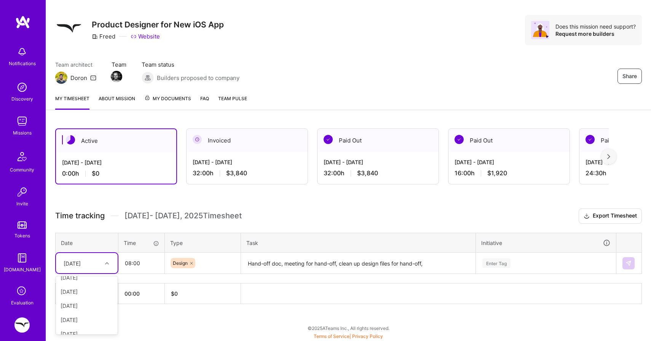
scroll to position [5, 0]
click at [93, 293] on div "[DATE]" at bounding box center [87, 294] width 62 height 14
click at [495, 259] on div "Enter Tag" at bounding box center [545, 263] width 139 height 20
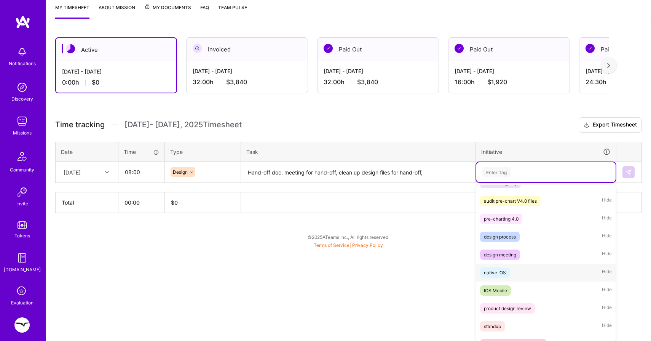
scroll to position [67, 0]
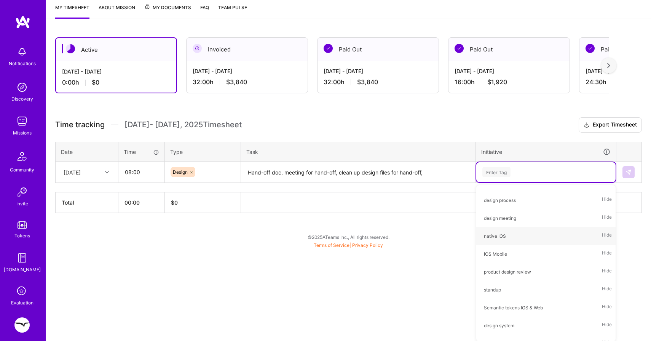
type input "d"
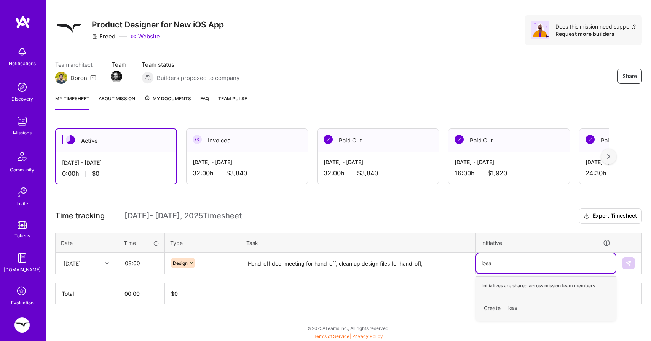
type input "ios"
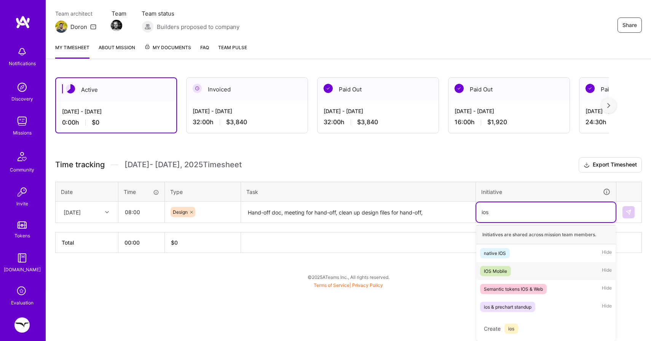
click at [495, 271] on div "IOS Mobile" at bounding box center [495, 271] width 23 height 8
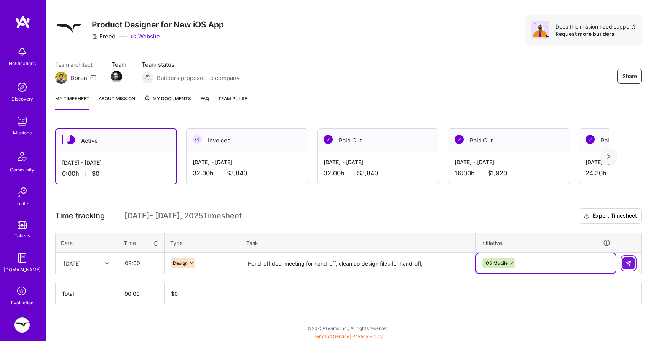
click at [630, 260] on img at bounding box center [628, 263] width 6 height 6
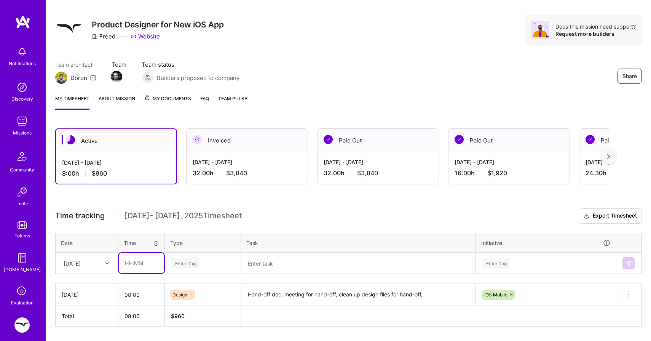
click at [142, 261] on input "text" at bounding box center [141, 263] width 45 height 20
click at [280, 293] on textarea "Hand-off doc, meeting for hand-off, clean up design files for hand-off," at bounding box center [358, 294] width 233 height 21
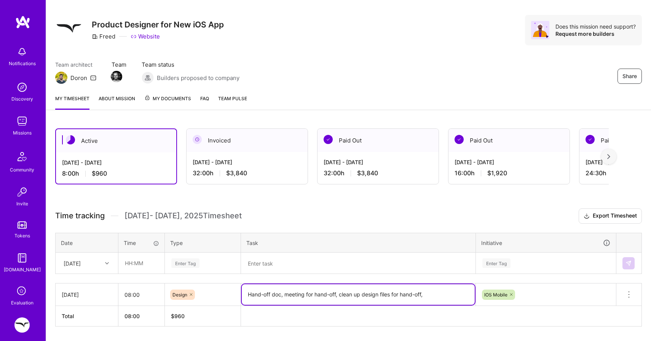
click at [280, 293] on textarea "Hand-off doc, meeting for hand-off, clean up design files for hand-off," at bounding box center [358, 294] width 233 height 21
click at [443, 295] on textarea "Hand-off doc, meeting for hand-off, clean up design files for hand-off," at bounding box center [358, 294] width 233 height 21
type textarea "Hand-off doc, meeting for hand-off, clean up design files for hand-off, review …"
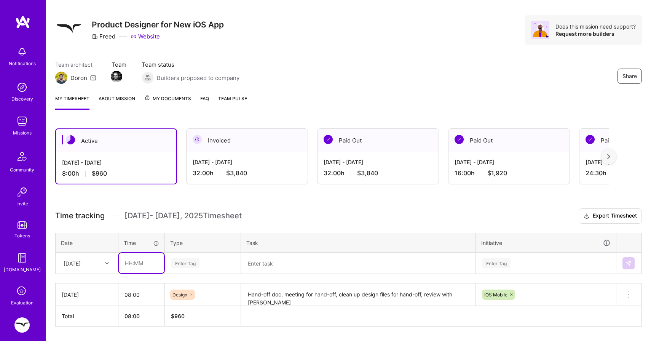
click at [135, 262] on input "text" at bounding box center [141, 263] width 45 height 20
type input "08:00"
click at [180, 264] on div "Enter Tag" at bounding box center [202, 263] width 75 height 20
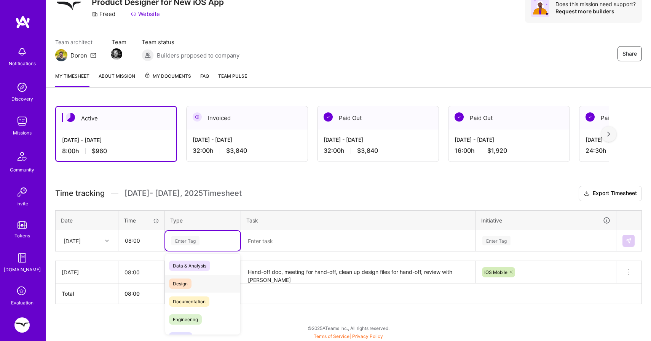
click at [179, 284] on span "Design" at bounding box center [180, 283] width 22 height 10
click at [265, 247] on textarea at bounding box center [358, 241] width 233 height 20
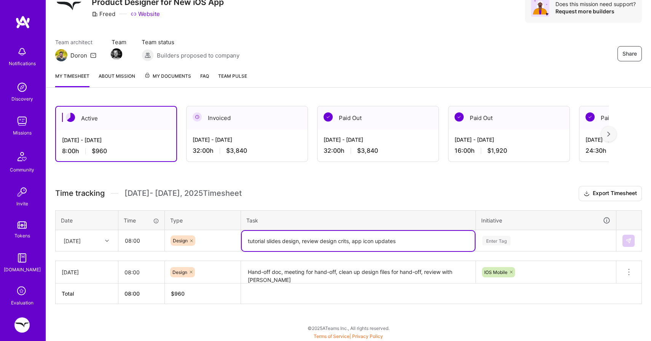
type textarea "tutorial slides design, review design crits, app icon updates"
click at [500, 233] on div "Enter Tag" at bounding box center [545, 241] width 139 height 20
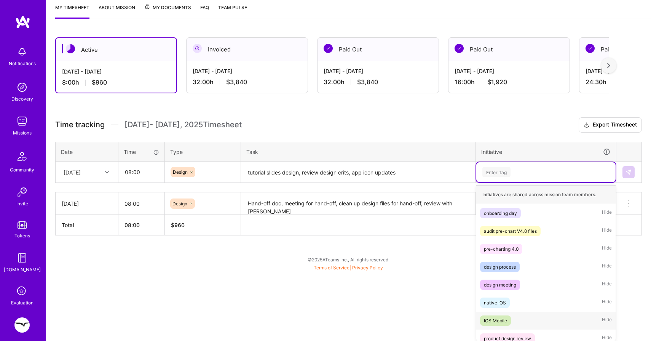
click at [492, 322] on div "IOS Mobile" at bounding box center [495, 320] width 23 height 8
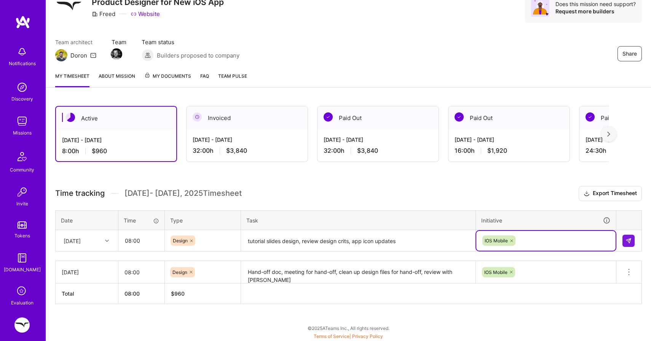
click at [81, 236] on div "[DATE]" at bounding box center [72, 240] width 17 height 8
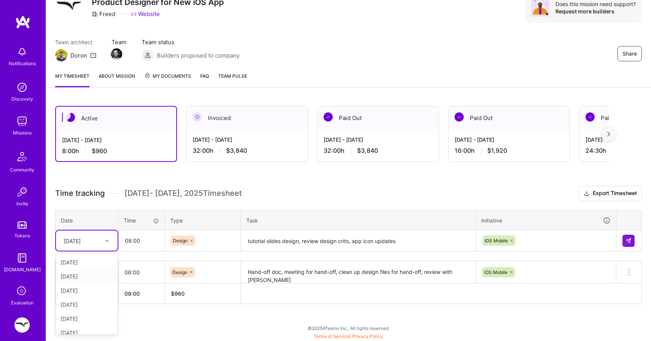
click at [81, 271] on div "[DATE]" at bounding box center [87, 276] width 62 height 14
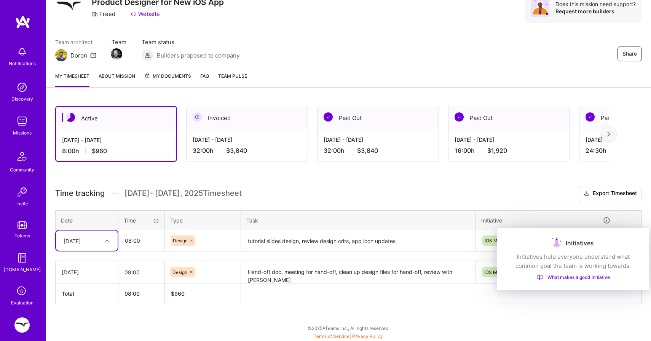
click at [624, 237] on div "Initiatives" at bounding box center [573, 243] width 134 height 12
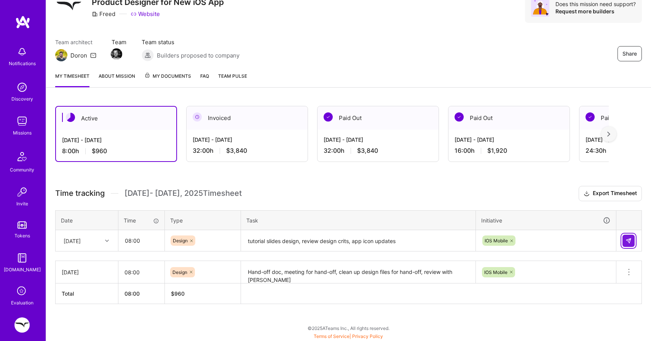
click at [632, 237] on button at bounding box center [628, 240] width 12 height 12
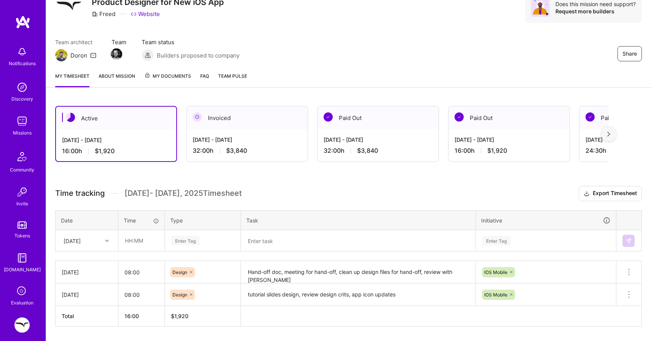
click at [210, 122] on div "Invoiced" at bounding box center [246, 117] width 121 height 23
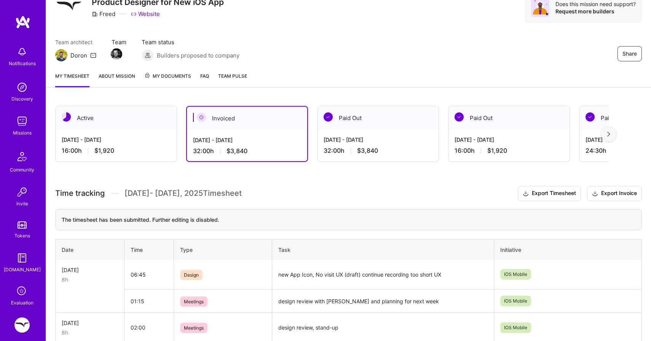
click at [123, 129] on div "Sep 16 - Sep 30, 2025 16:00 h $1,920" at bounding box center [116, 144] width 121 height 31
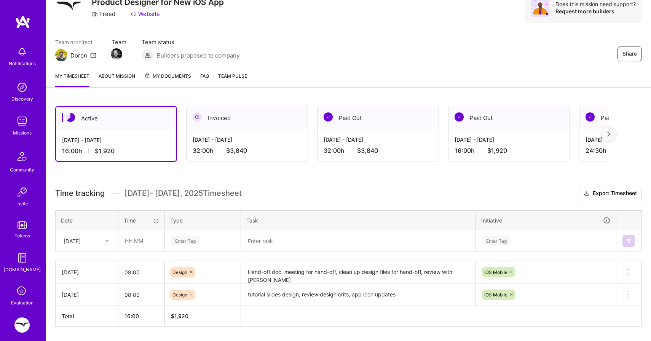
scroll to position [58, 0]
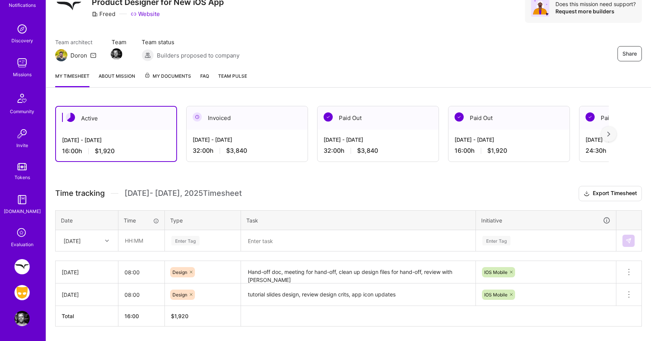
click at [20, 298] on img at bounding box center [21, 292] width 15 height 15
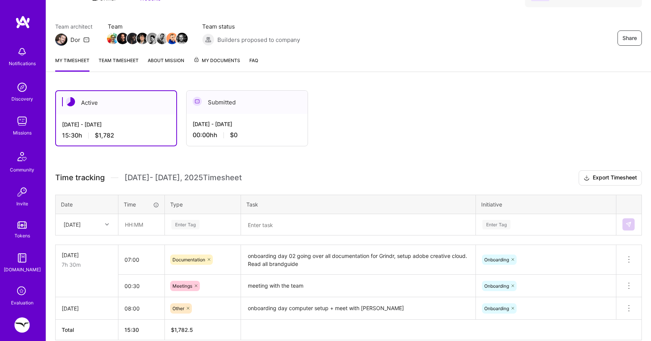
scroll to position [86, 0]
